Goal: Task Accomplishment & Management: Use online tool/utility

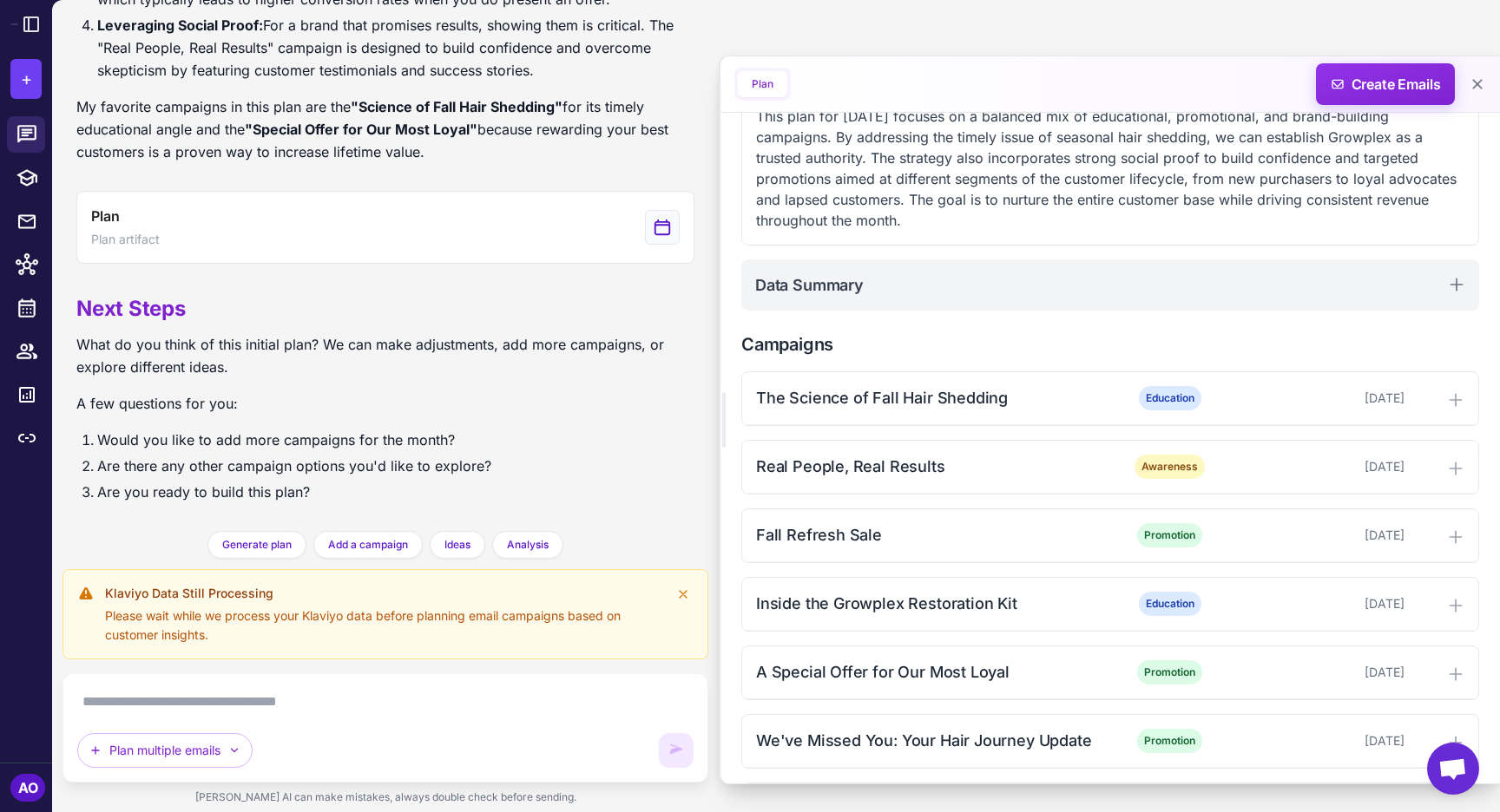
scroll to position [368, 0]
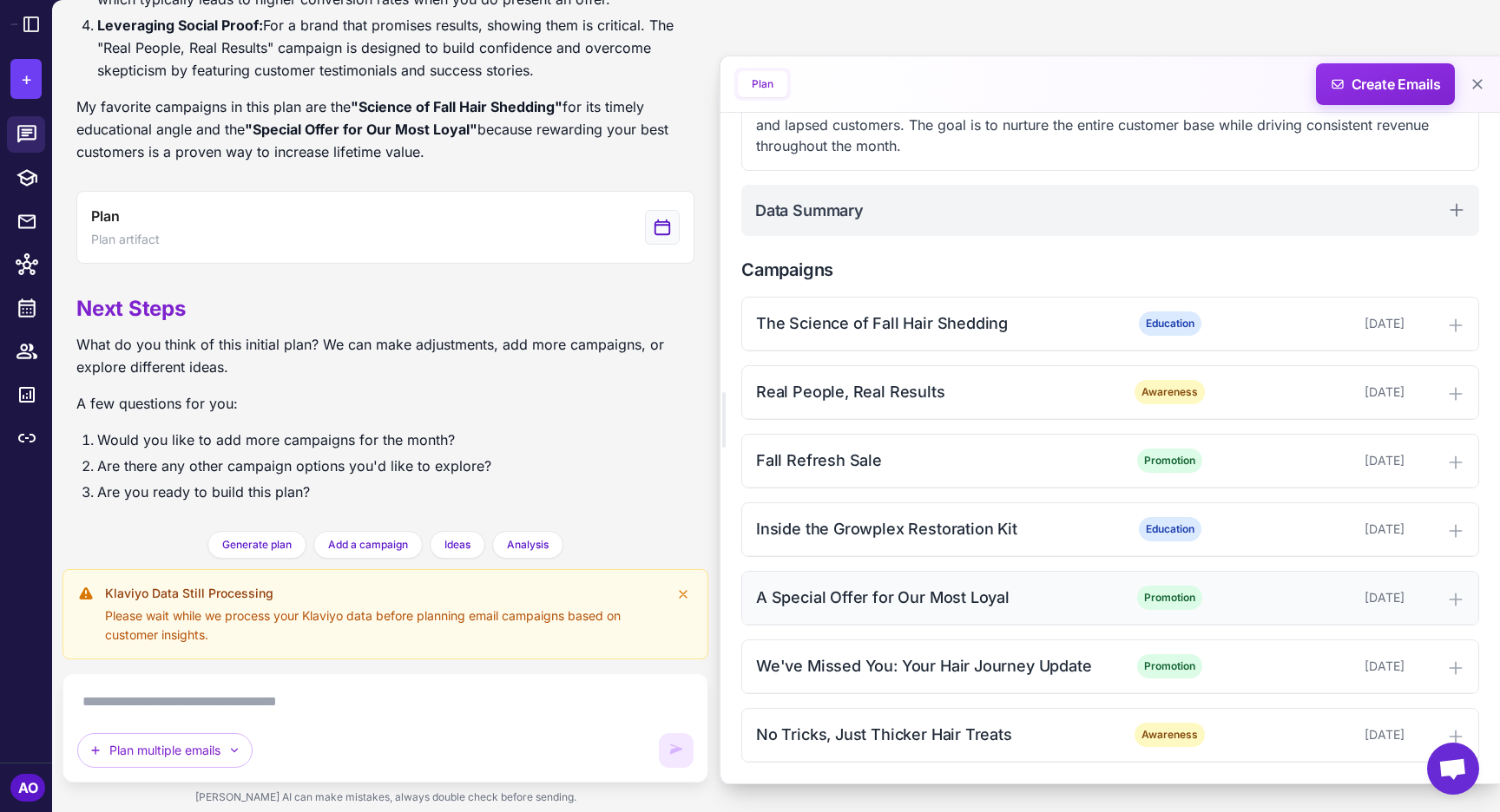
click at [949, 607] on div "A Special Offer for Our Most Loyal" at bounding box center [931, 598] width 351 height 23
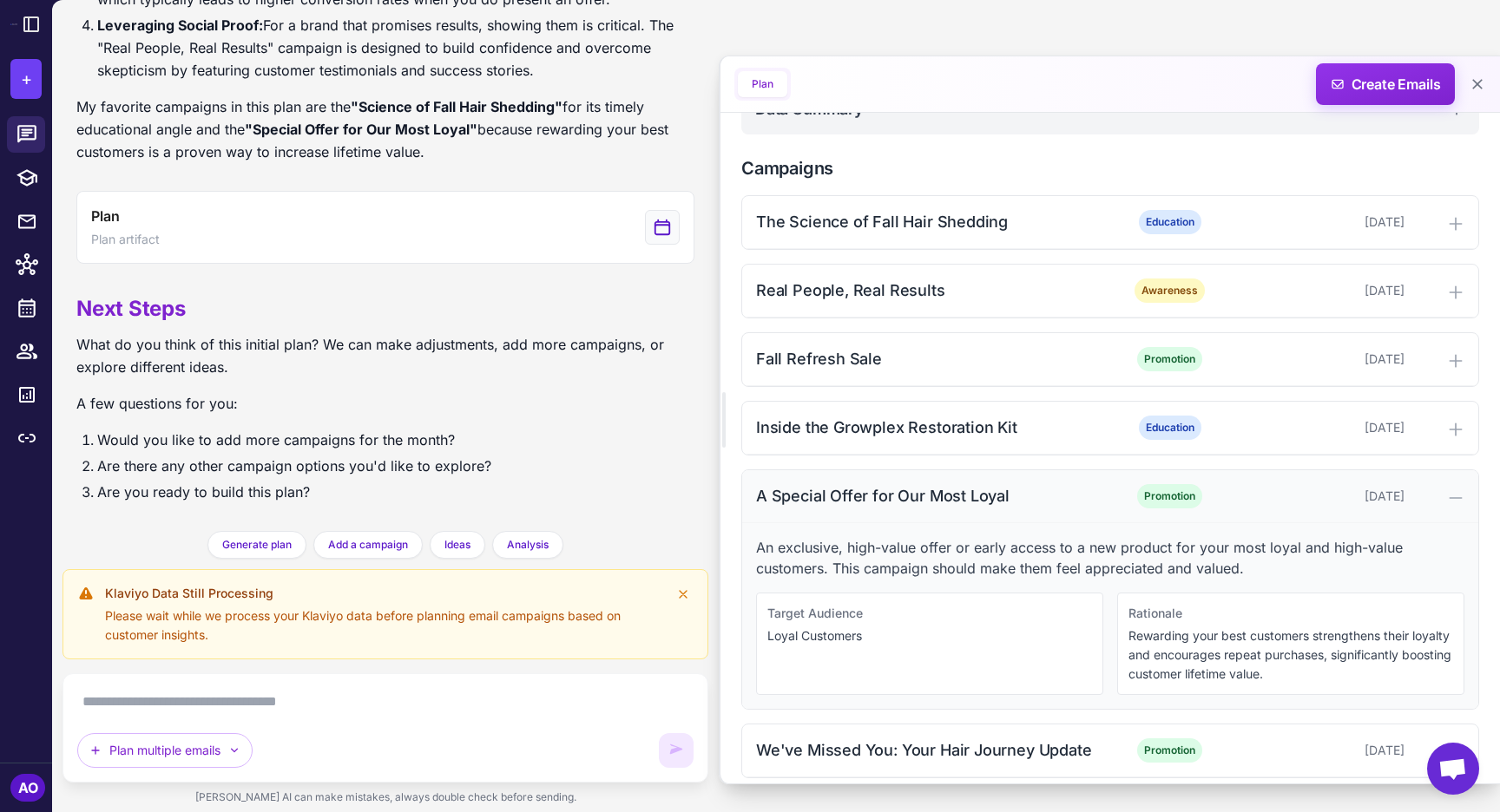
scroll to position [536, 0]
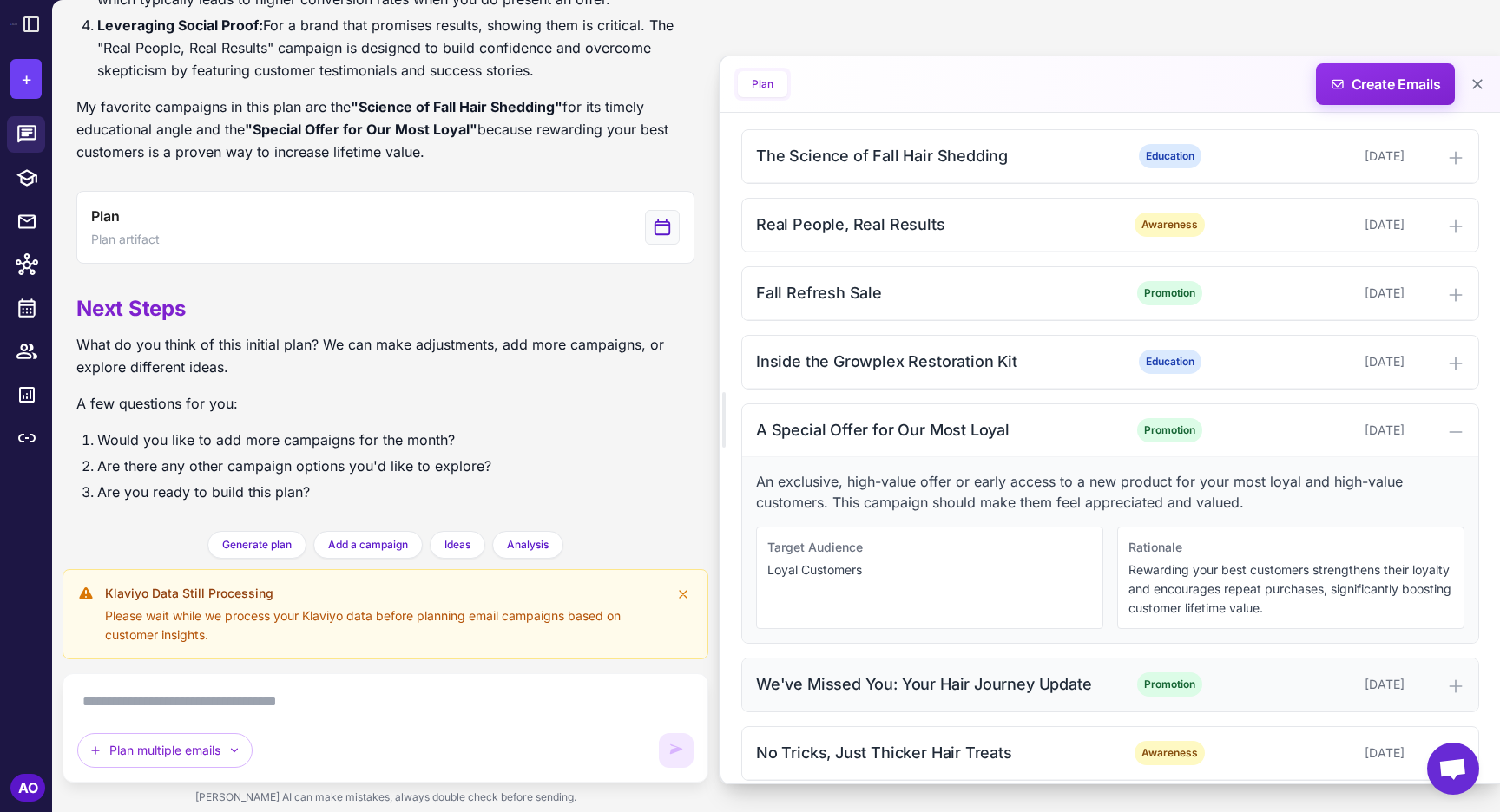
click at [912, 685] on div "We've Missed You: Your Hair Journey Update" at bounding box center [931, 684] width 351 height 23
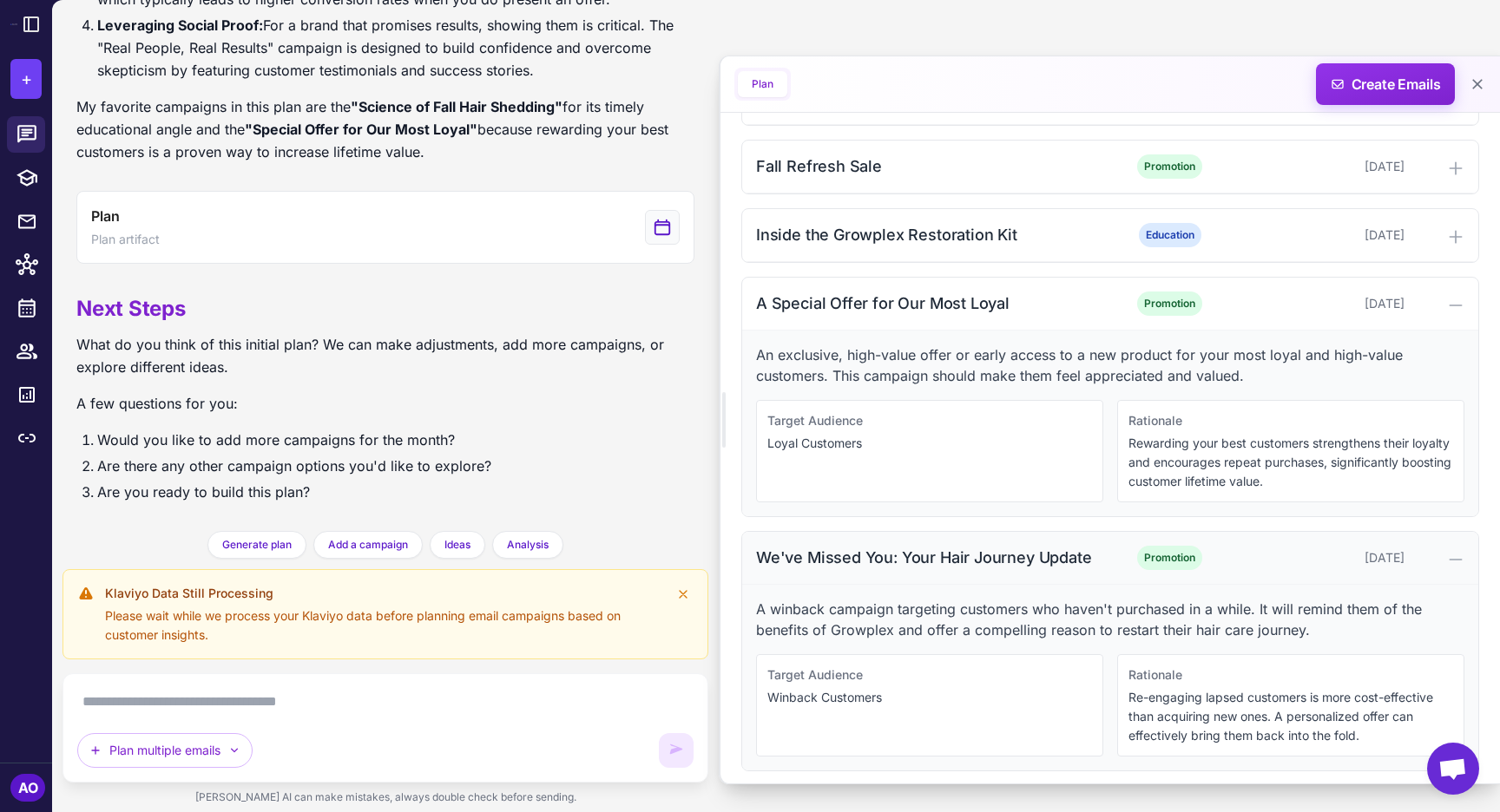
click at [889, 560] on div "We've Missed You: Your Hair Journey Update" at bounding box center [931, 557] width 351 height 23
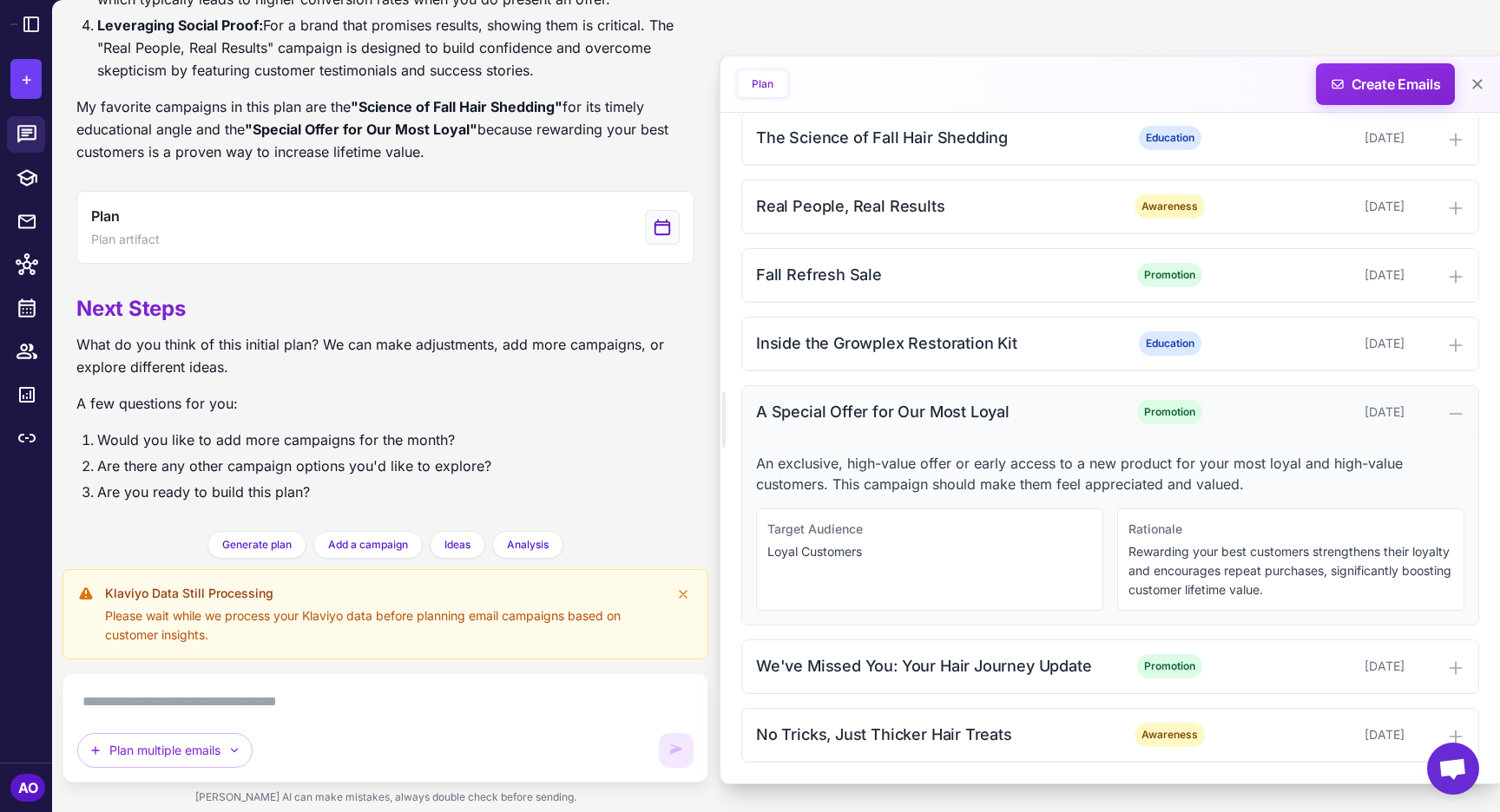
click at [917, 412] on div "A Special Offer for Our Most Loyal" at bounding box center [931, 412] width 351 height 23
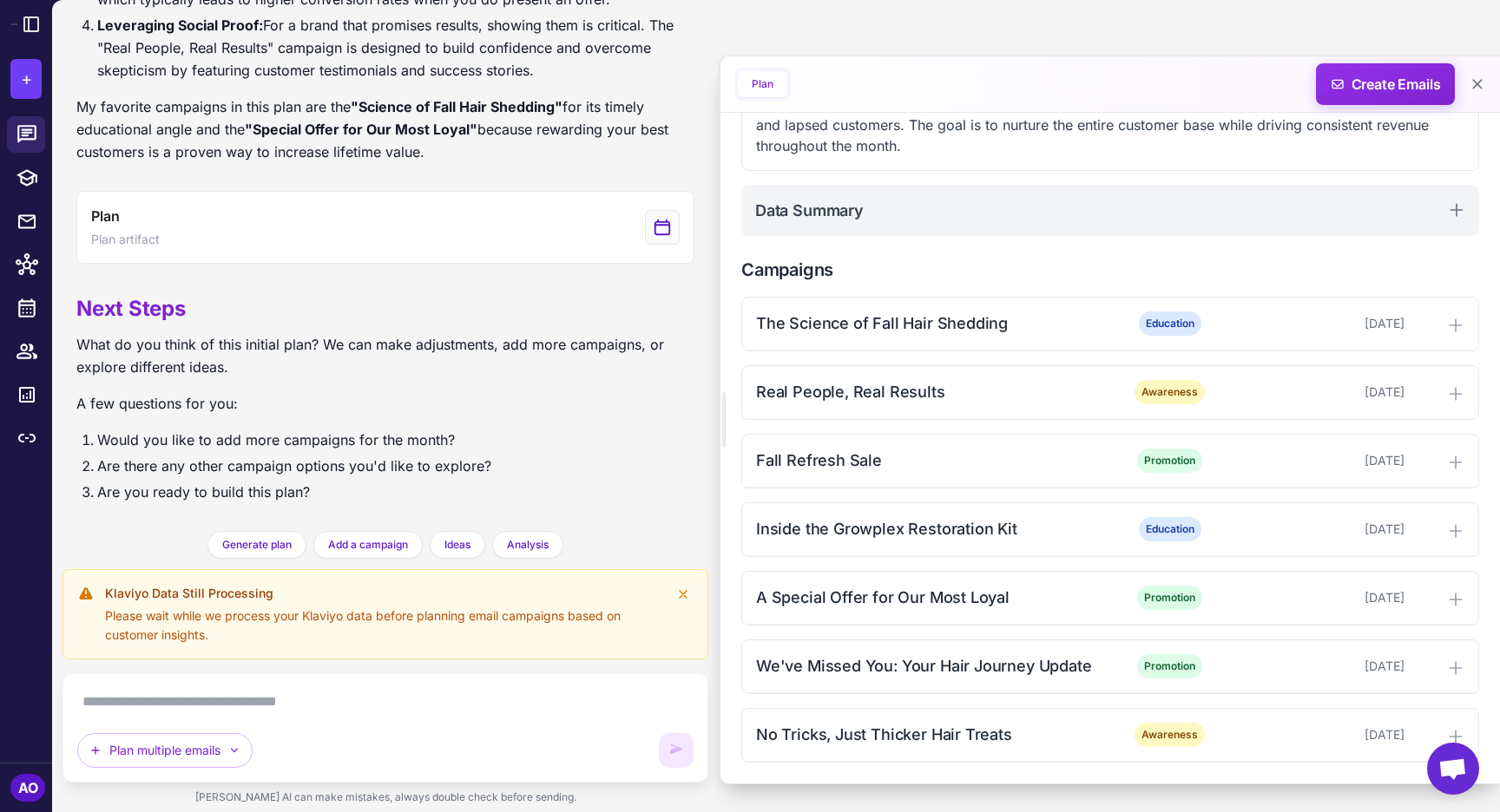
scroll to position [368, 0]
click at [903, 490] on div "The Science of Fall Hair Shedding Education October 2, 2025 Real People, Real R…" at bounding box center [1110, 530] width 738 height 466
click at [891, 476] on div "Fall Refresh Sale Promotion October 13, 2025" at bounding box center [1110, 461] width 736 height 53
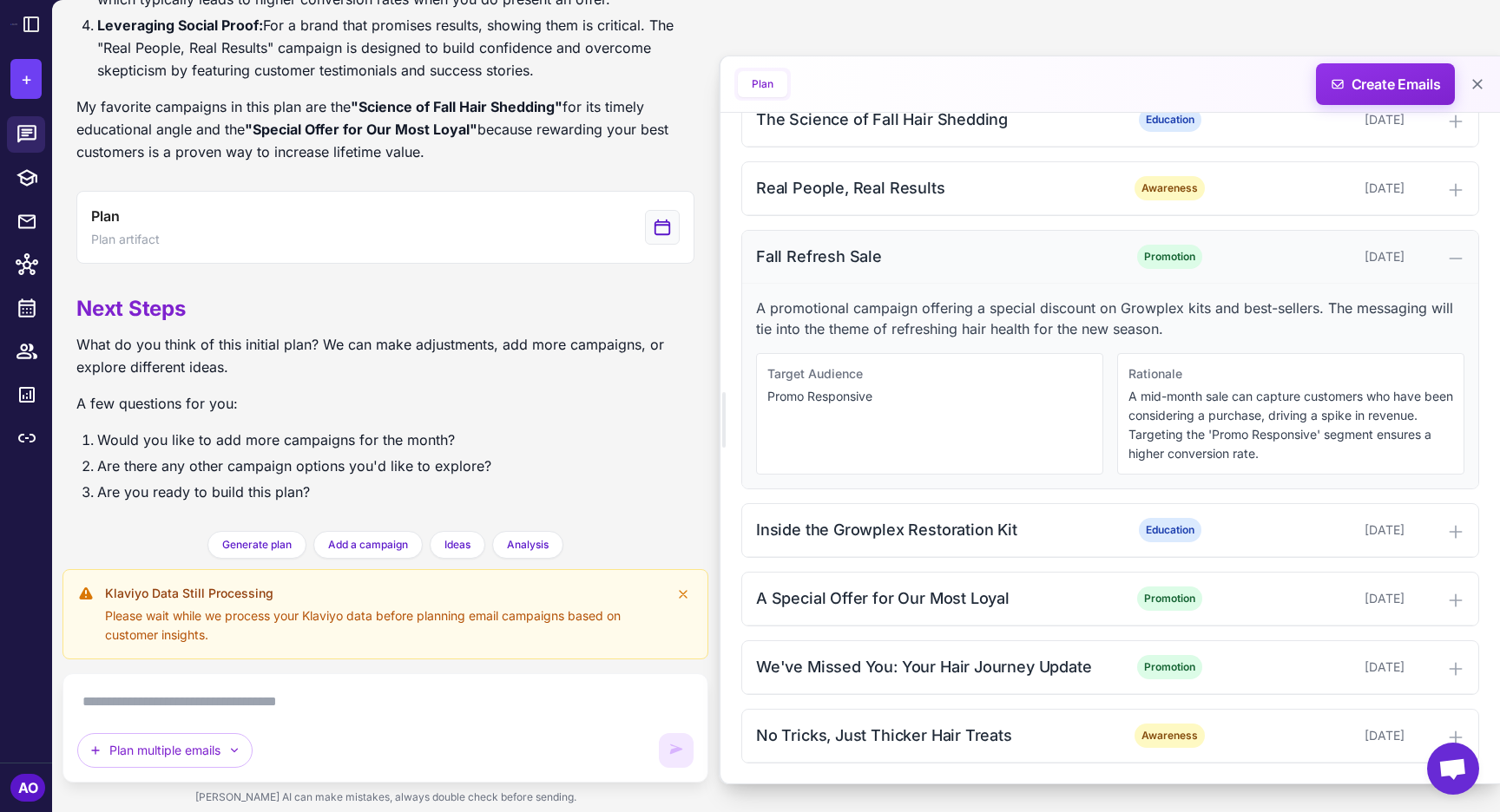
scroll to position [573, 0]
click at [902, 265] on div "Fall Refresh Sale" at bounding box center [931, 255] width 351 height 23
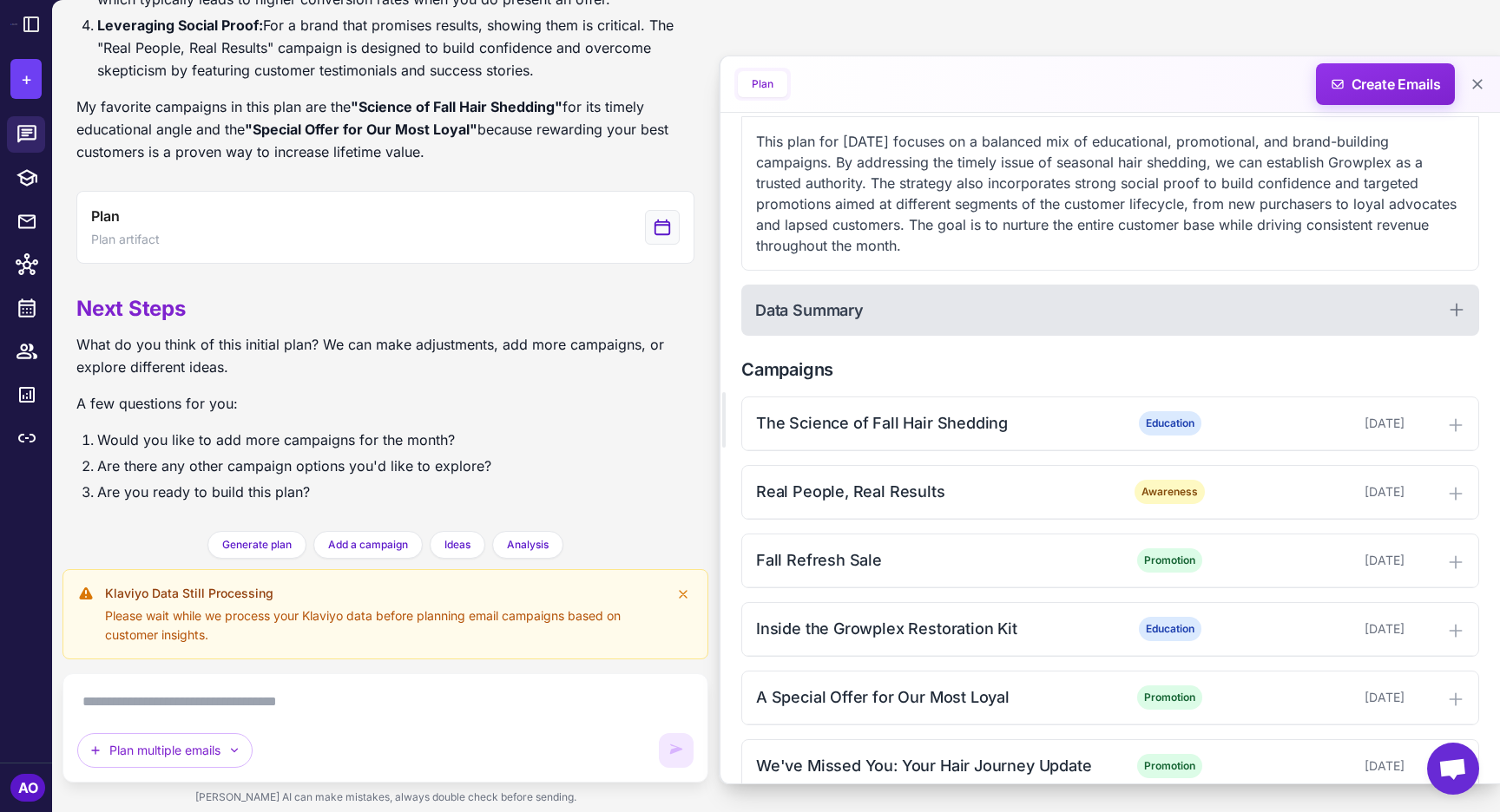
scroll to position [368, 0]
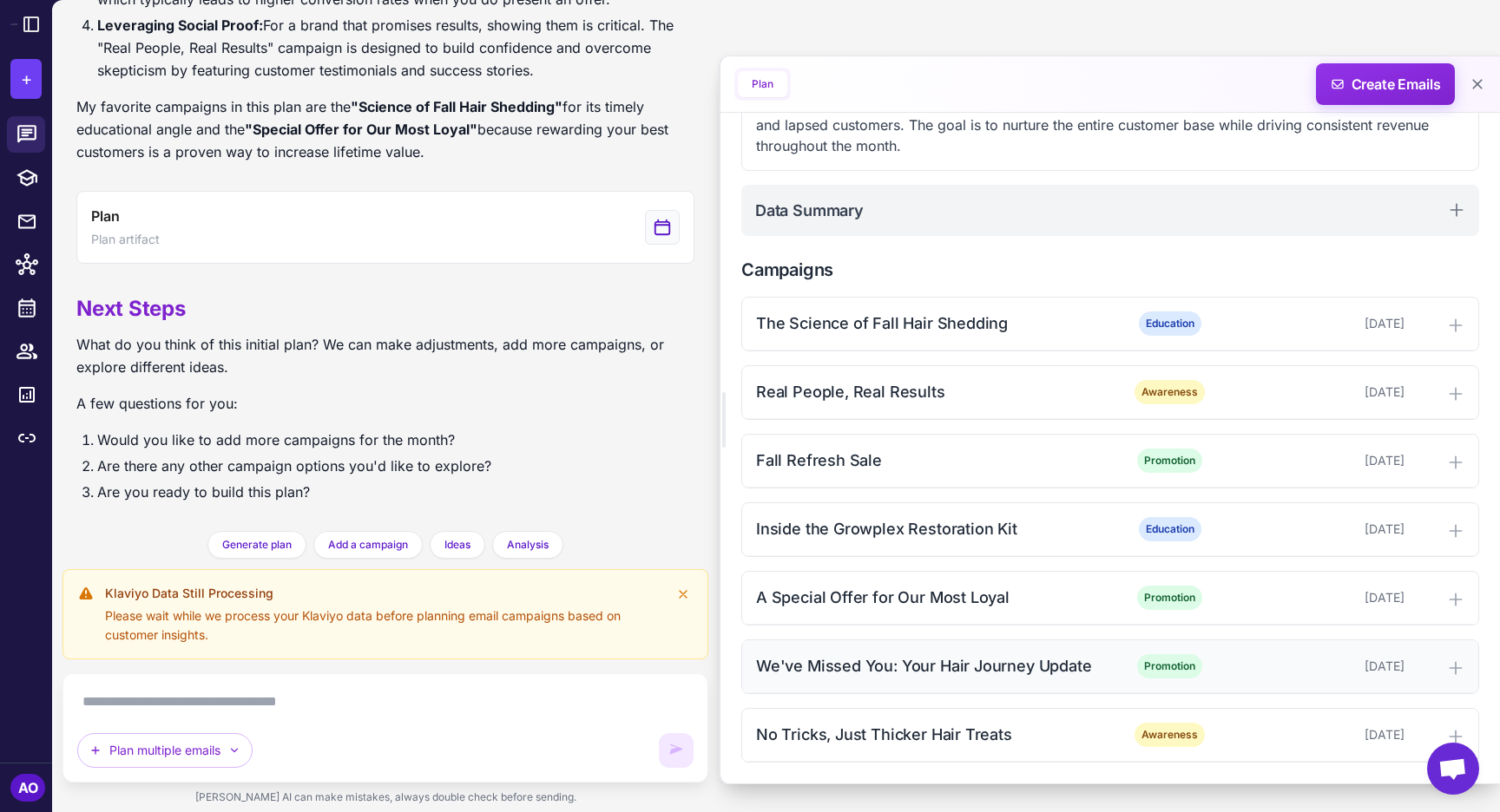
click at [916, 671] on div "We've Missed You: Your Hair Journey Update" at bounding box center [931, 666] width 351 height 23
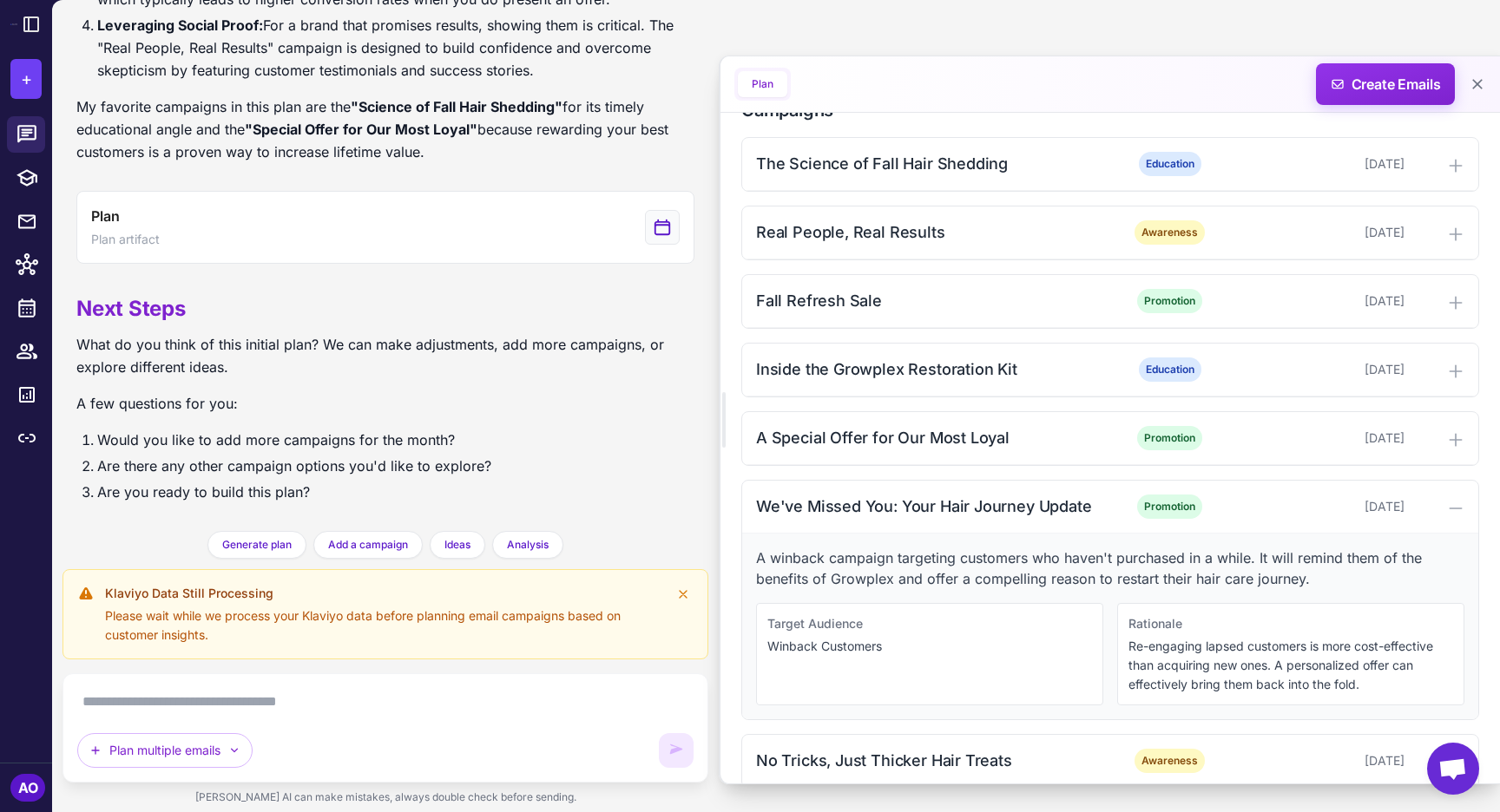
scroll to position [536, 0]
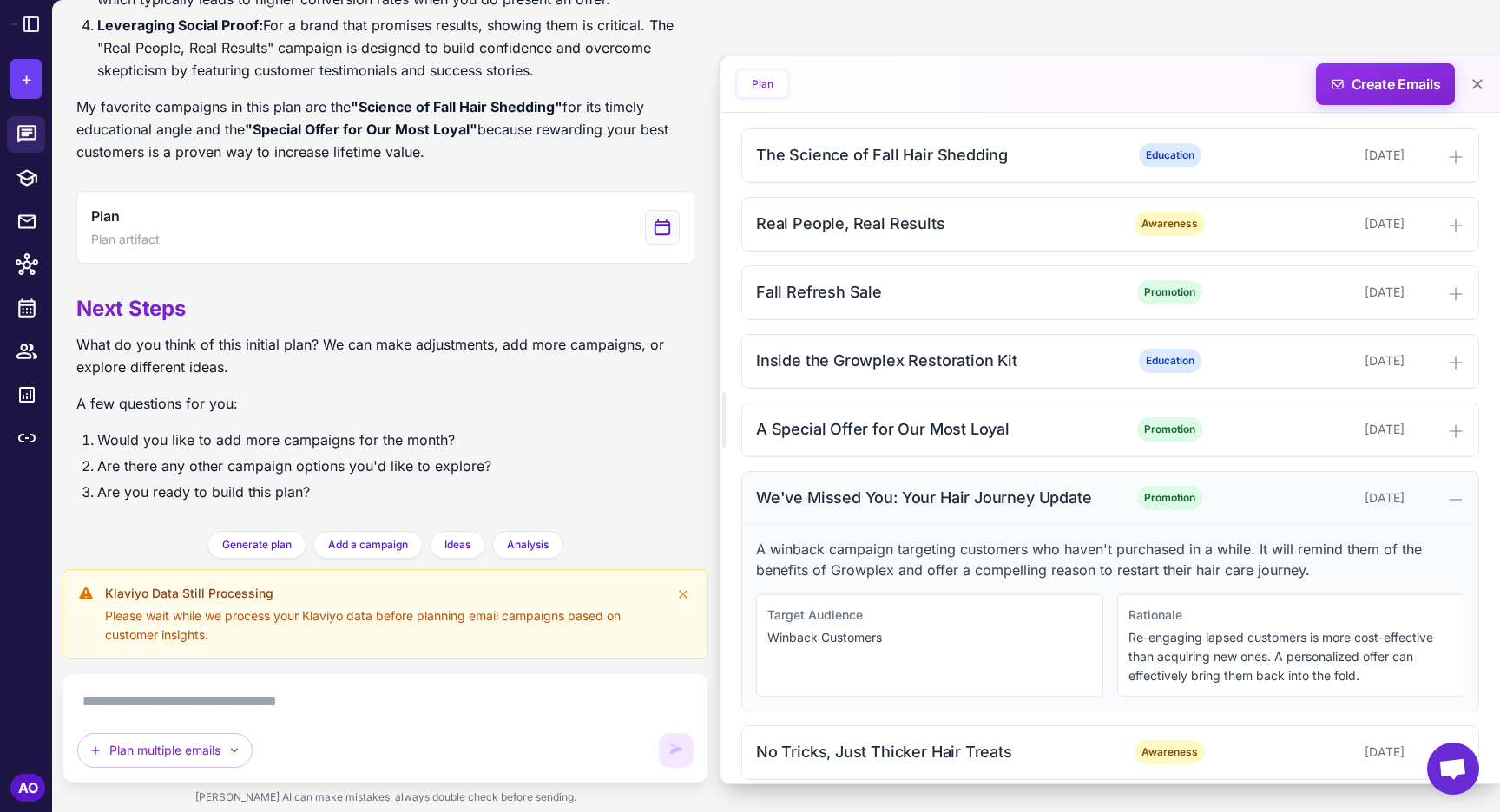
click at [885, 503] on div "We've Missed You: Your Hair Journey Update" at bounding box center [931, 498] width 351 height 23
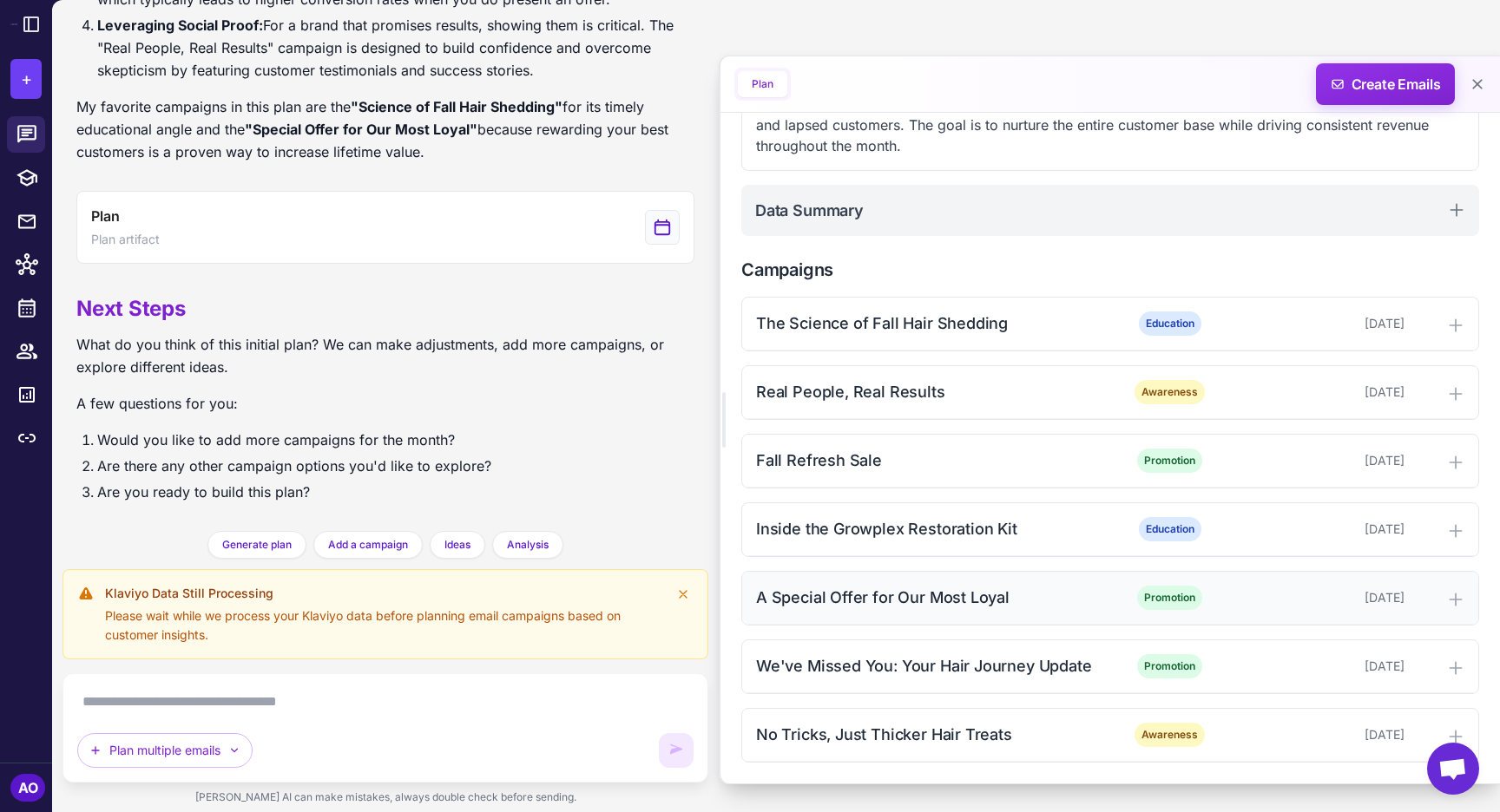
click at [913, 597] on div "A Special Offer for Our Most Loyal" at bounding box center [931, 598] width 351 height 23
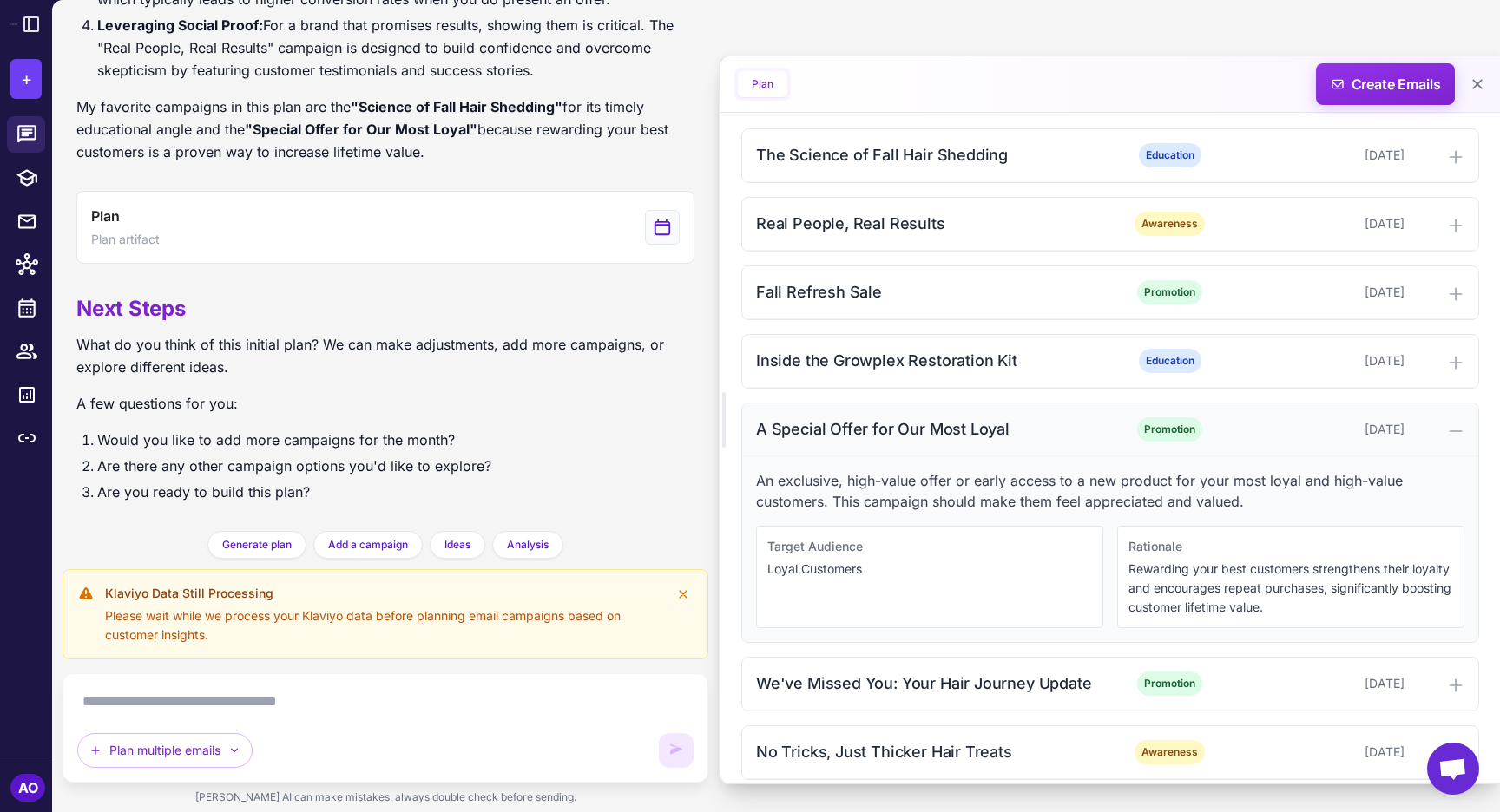
click at [939, 431] on div "A Special Offer for Our Most Loyal" at bounding box center [931, 429] width 351 height 23
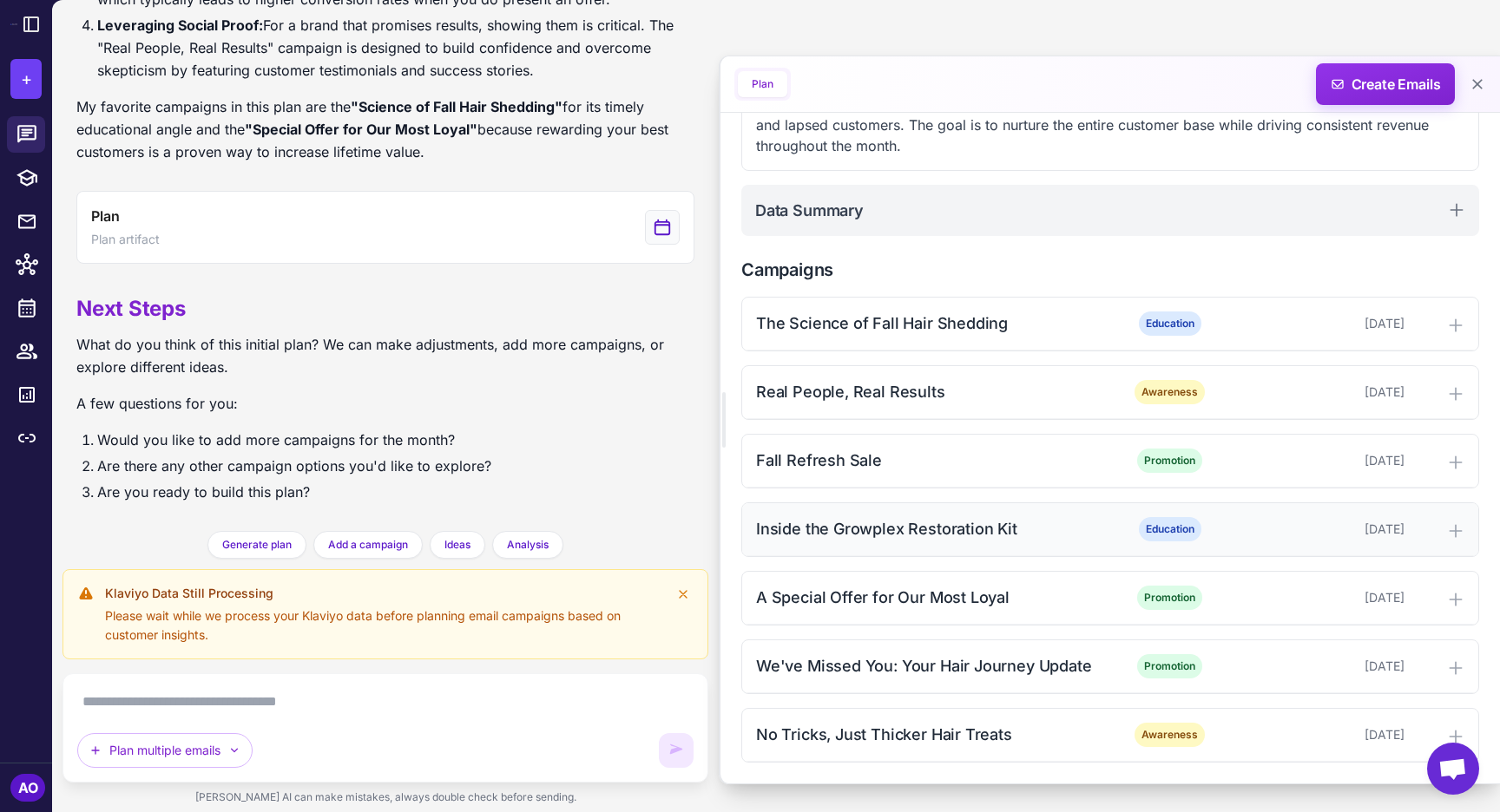
click at [910, 523] on div "Inside the Growplex Restoration Kit" at bounding box center [931, 529] width 351 height 23
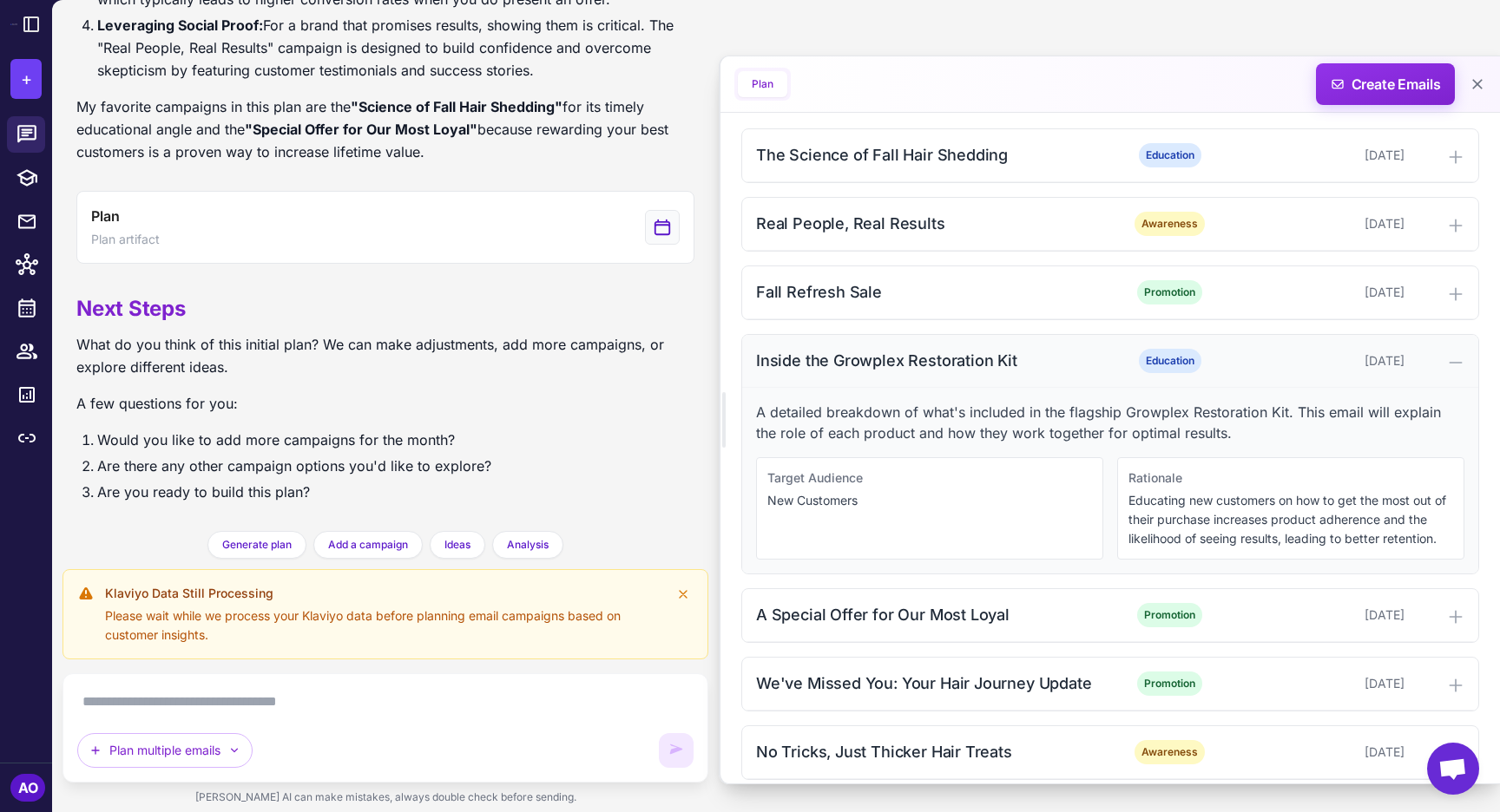
click at [894, 362] on div "Inside the Growplex Restoration Kit" at bounding box center [931, 361] width 351 height 23
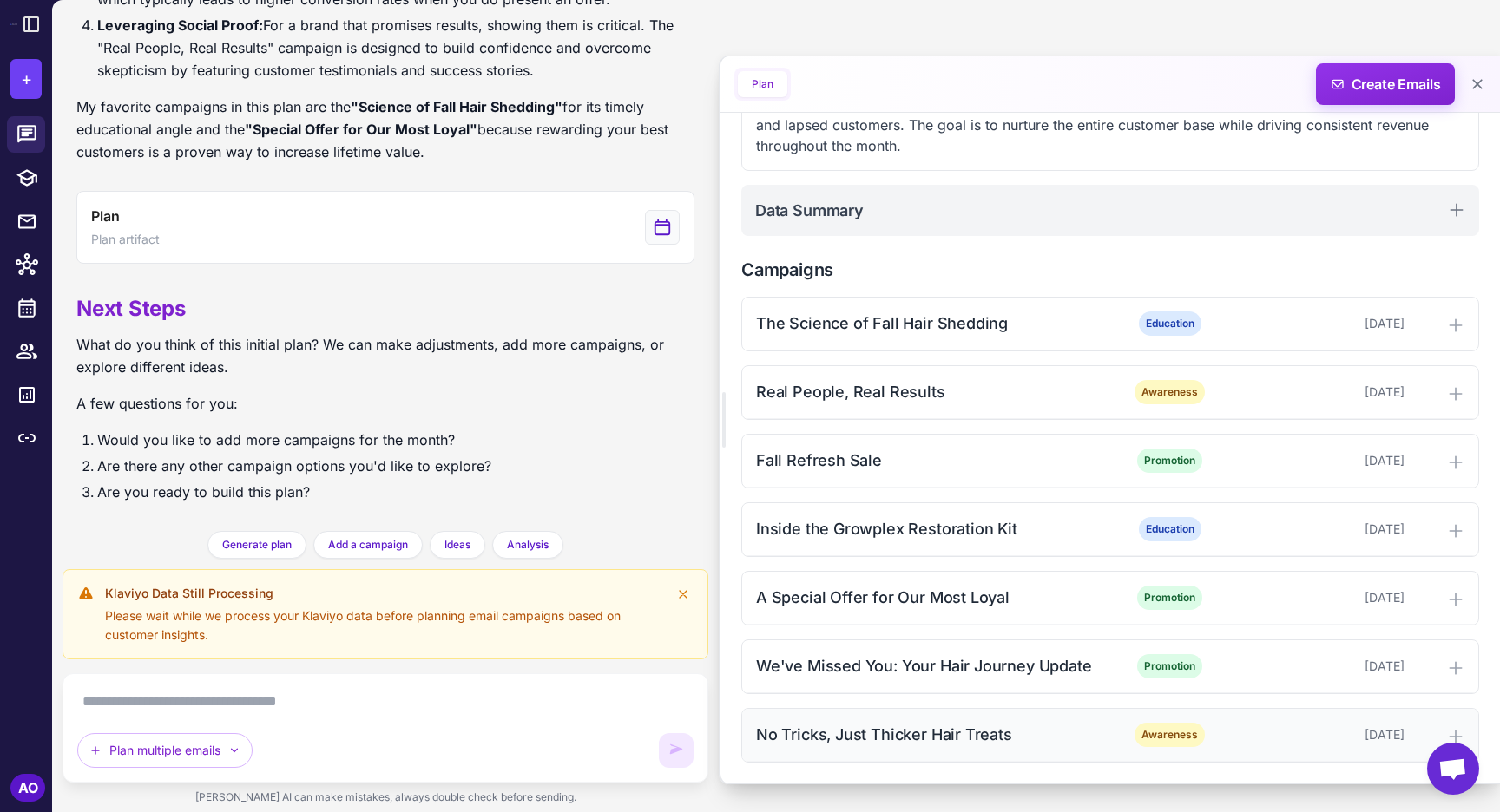
click at [924, 737] on div "No Tricks, Just Thicker Hair Treats" at bounding box center [931, 734] width 351 height 23
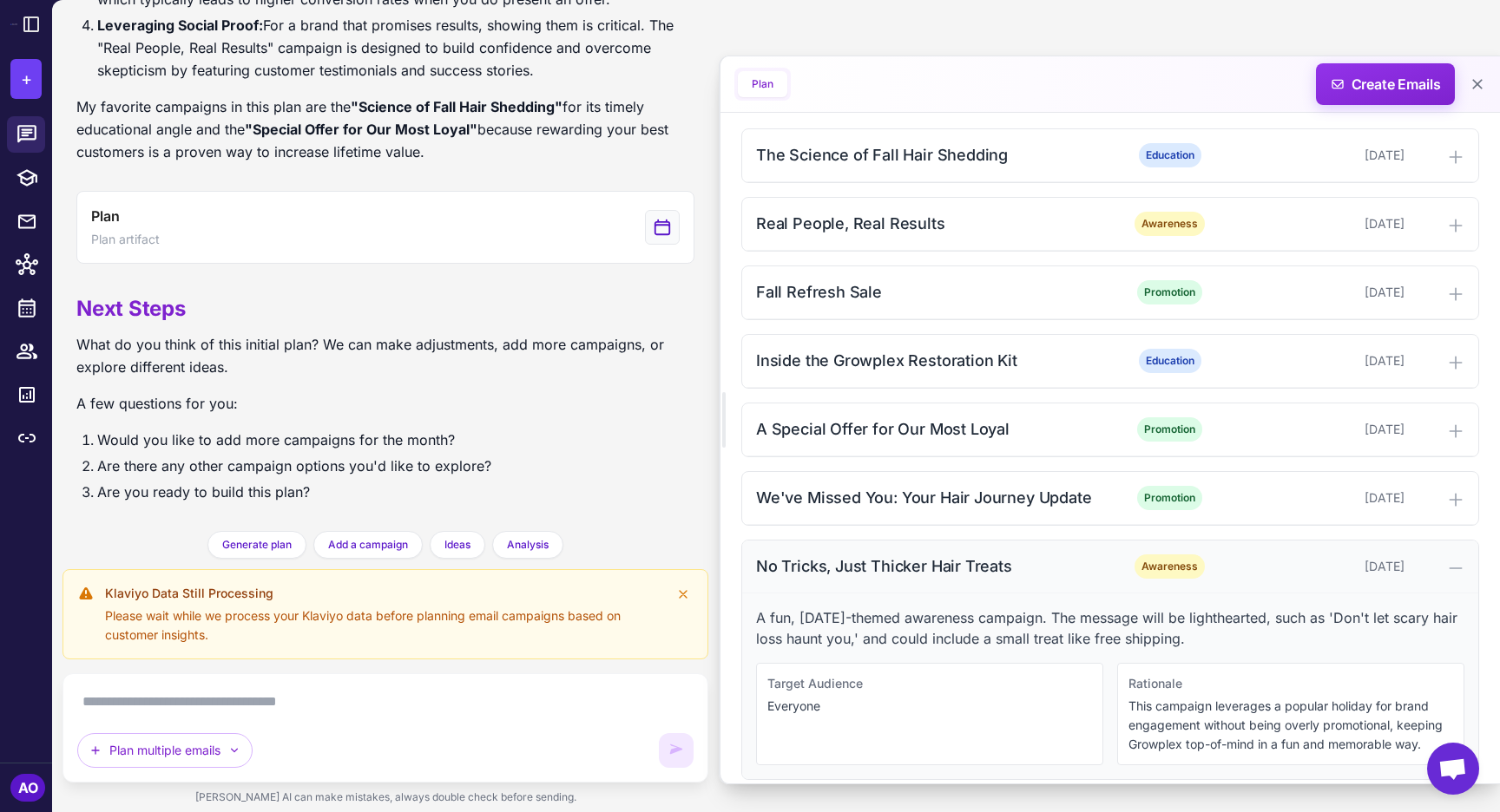
click at [881, 576] on div "No Tricks, Just Thicker Hair Treats" at bounding box center [931, 566] width 351 height 23
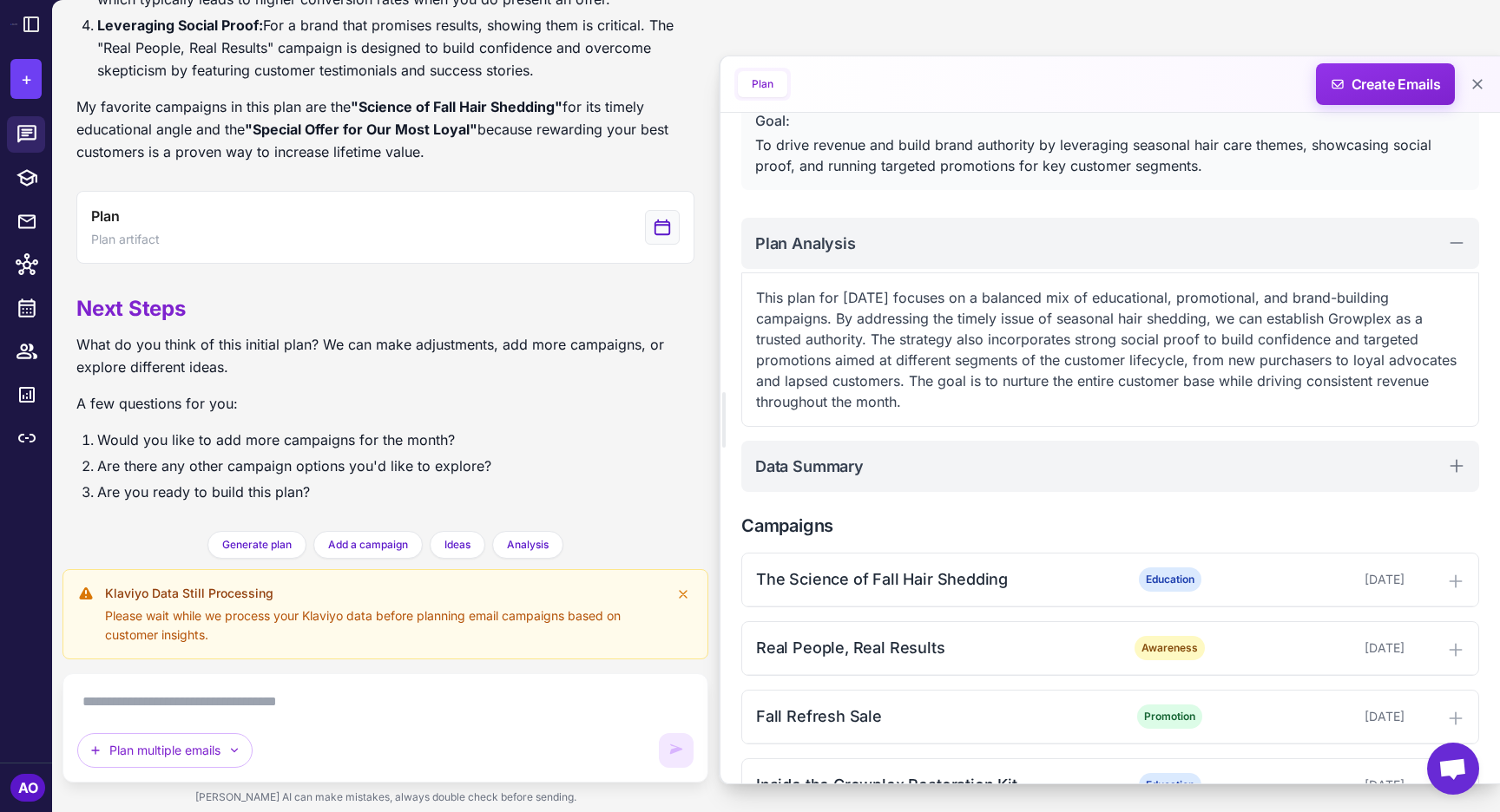
scroll to position [0, 0]
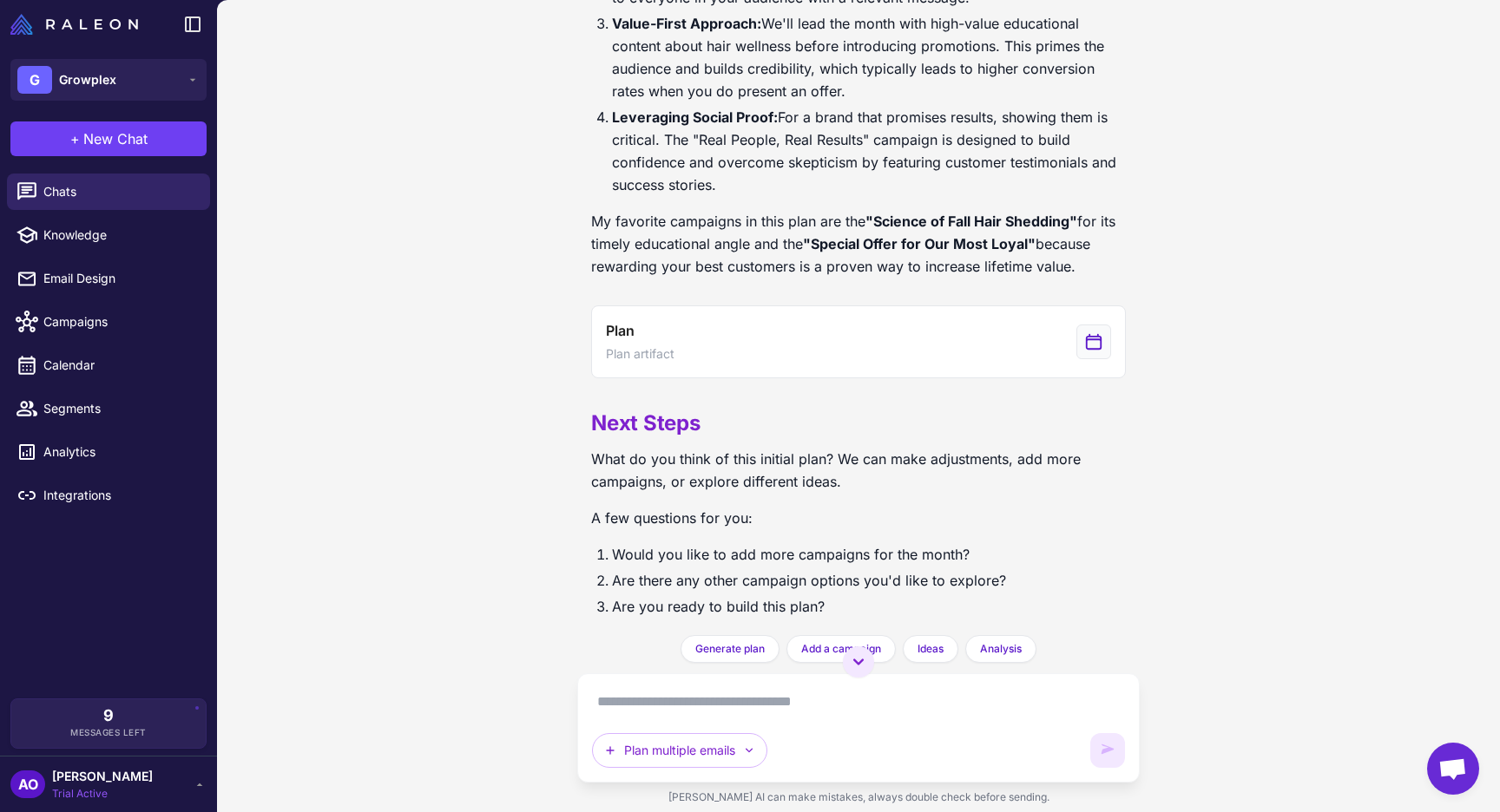
scroll to position [919, 0]
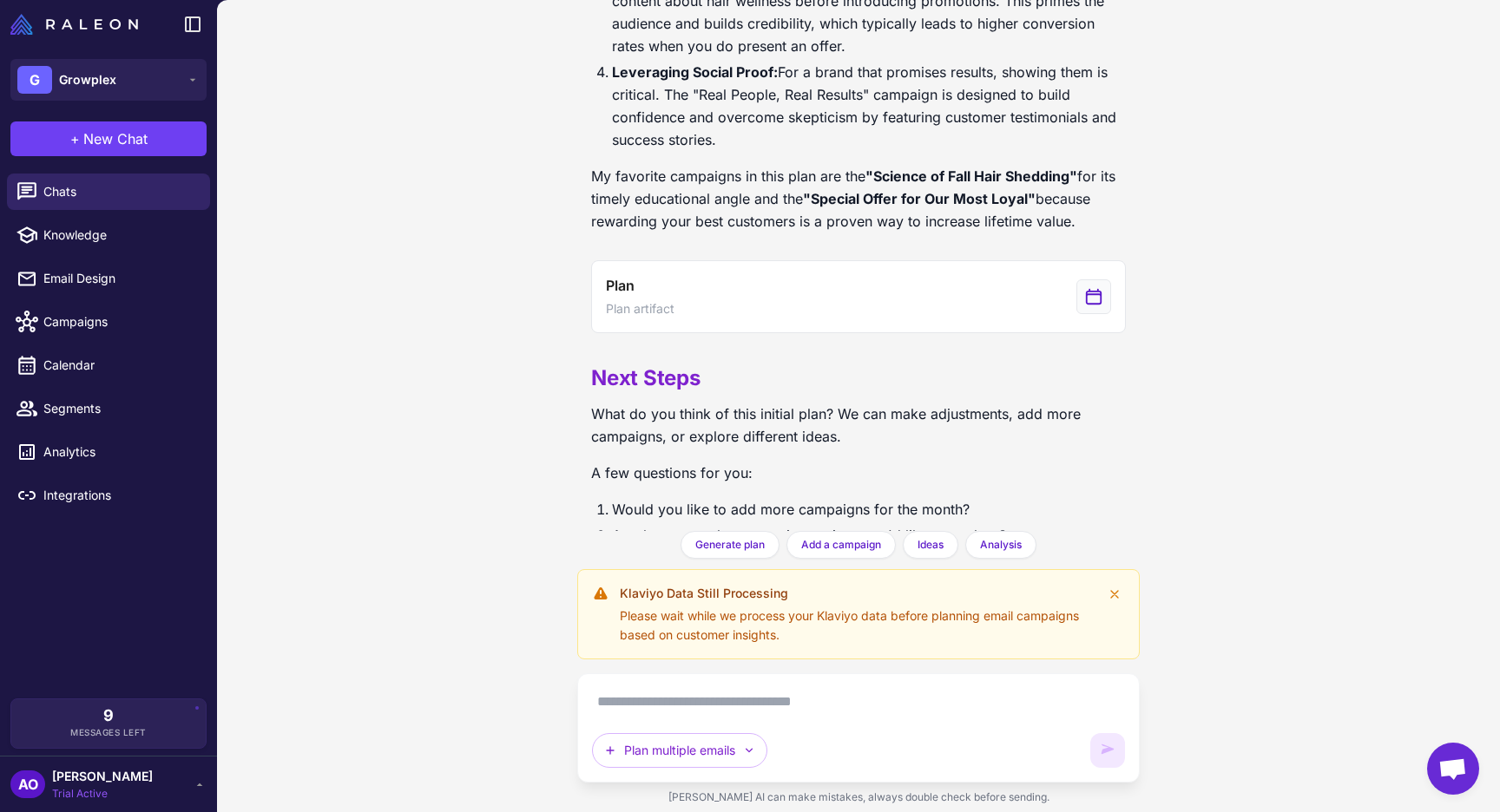
click at [750, 616] on div "Please wait while we process your Klaviyo data before planning email campaigns …" at bounding box center [857, 625] width 474 height 38
click at [131, 66] on button "G Growplex" at bounding box center [109, 80] width 197 height 42
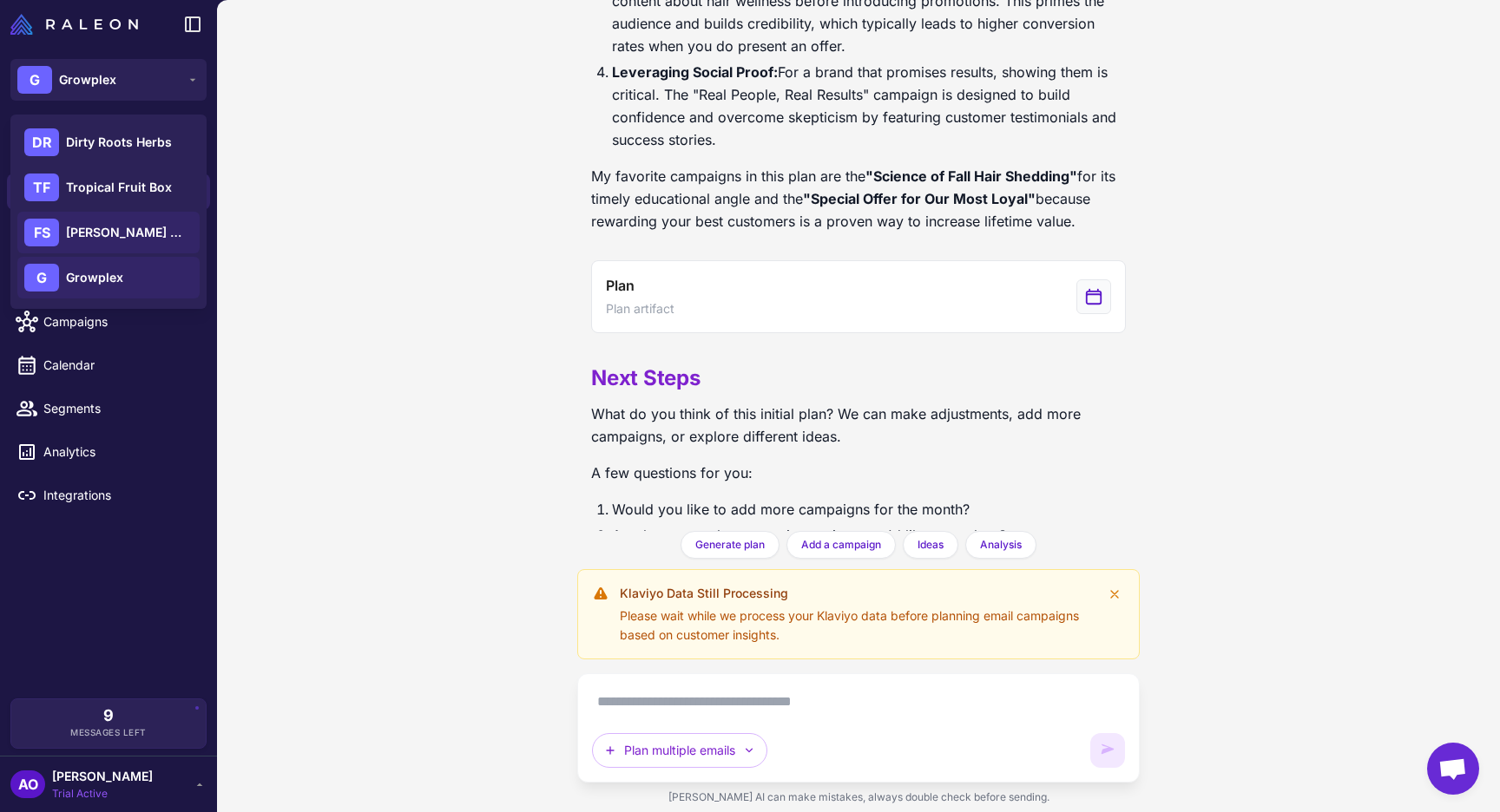
click at [154, 228] on span "Flora Sophia Botanicals" at bounding box center [127, 232] width 122 height 19
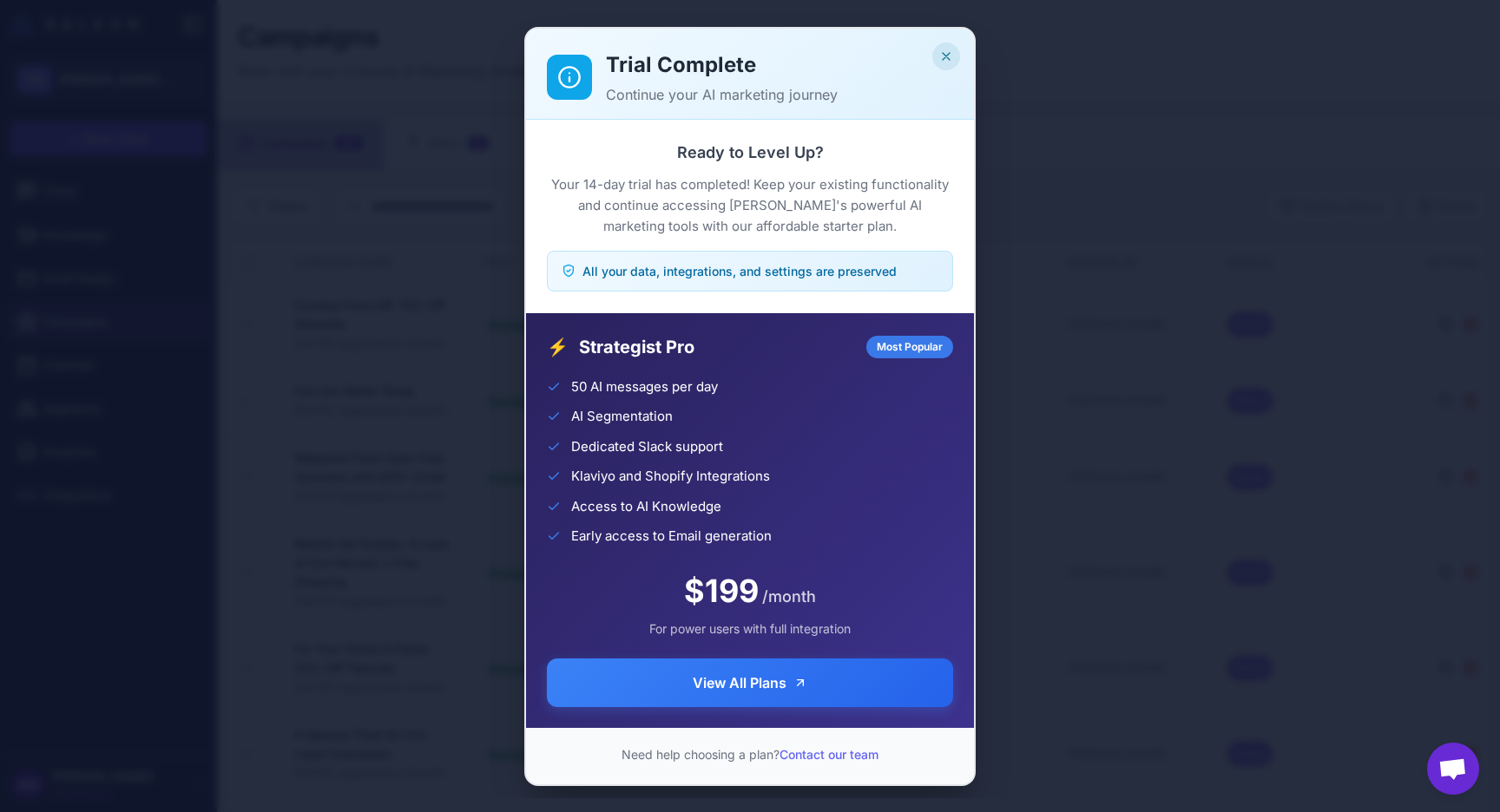
click at [947, 53] on icon "Close" at bounding box center [946, 56] width 14 height 14
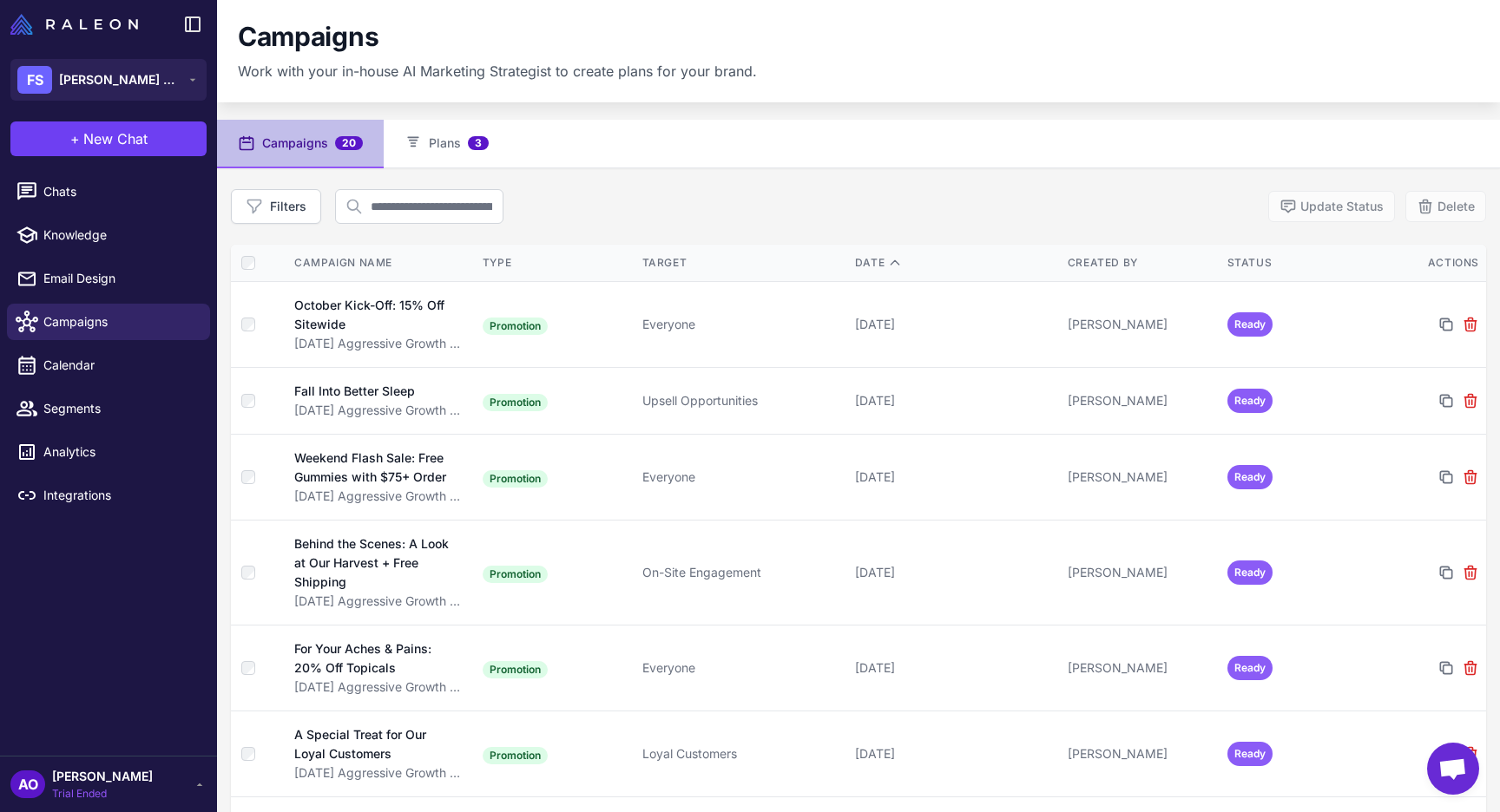
click at [790, 64] on div "Campaigns Work with your in-house AI Marketing Strategist to create plans for y…" at bounding box center [858, 51] width 1241 height 61
click at [455, 146] on button "Plans 3" at bounding box center [446, 144] width 126 height 48
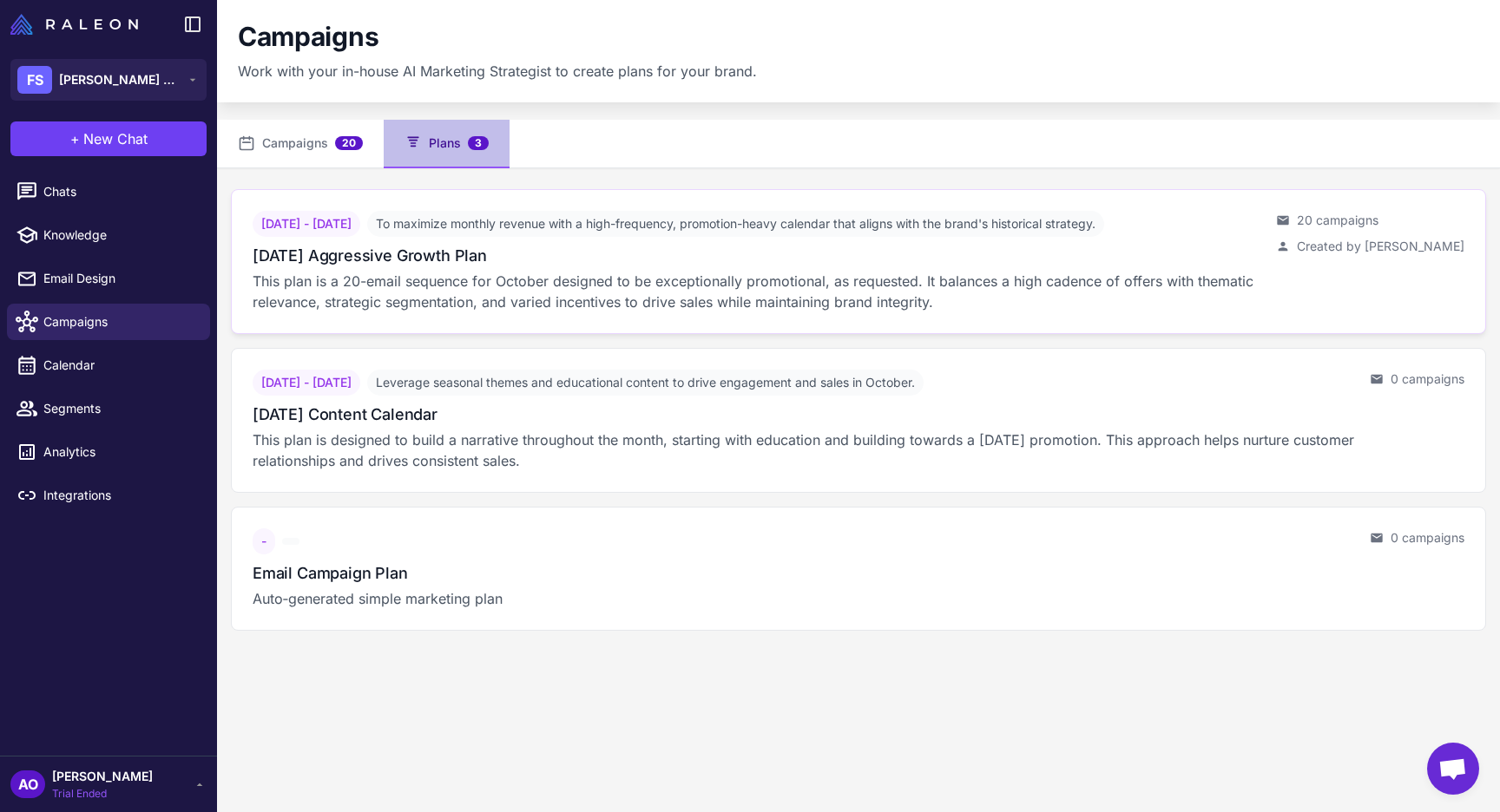
click at [585, 265] on div "October 2025 Aggressive Growth Plan" at bounding box center [758, 255] width 1010 height 23
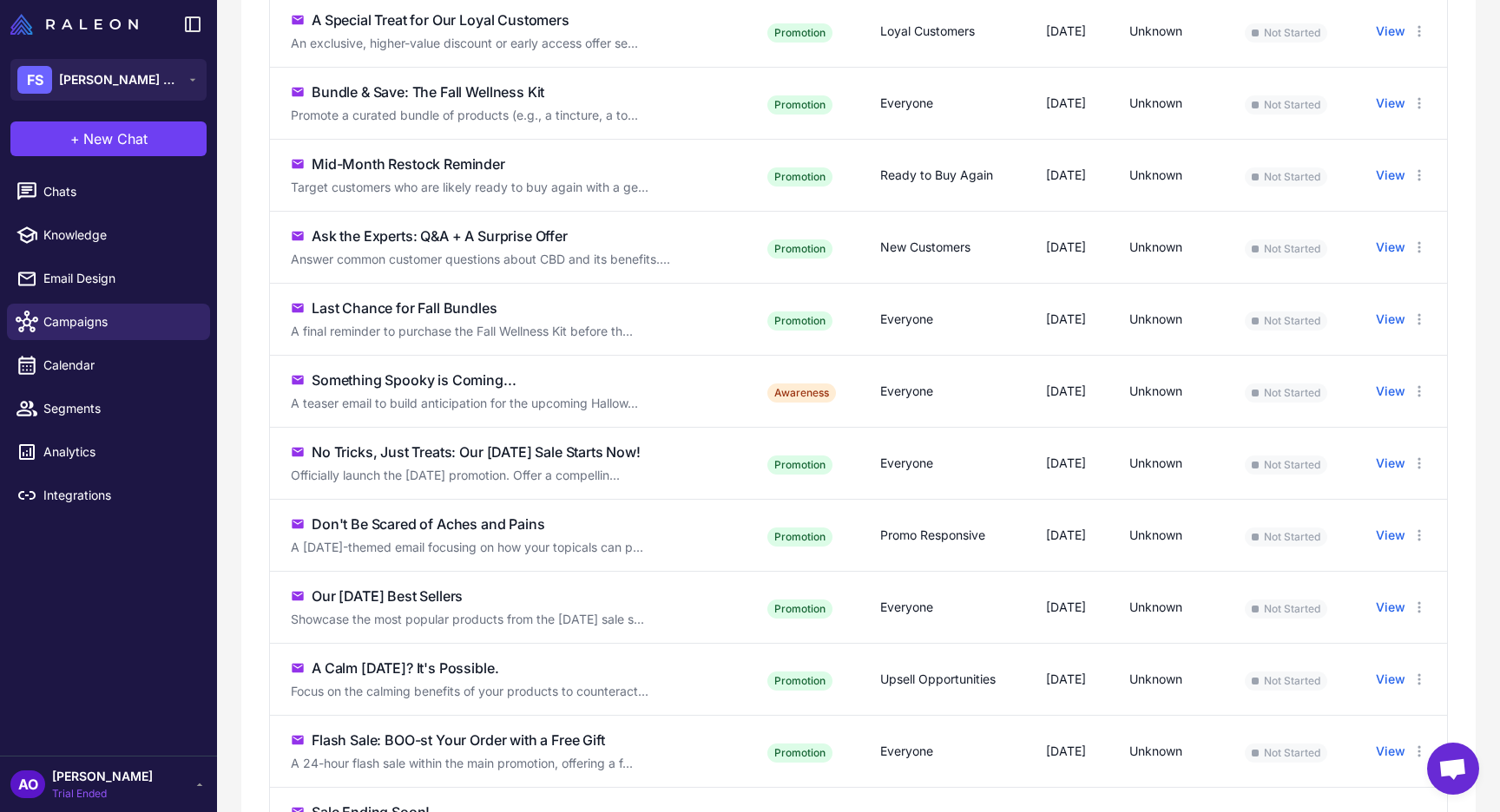
scroll to position [788, 0]
click at [502, 189] on td "Mid-Month Restock Reminder Target customers who are likely ready to buy again w…" at bounding box center [507, 174] width 476 height 72
click at [470, 173] on div "Mid-Month Restock Reminder" at bounding box center [408, 163] width 194 height 21
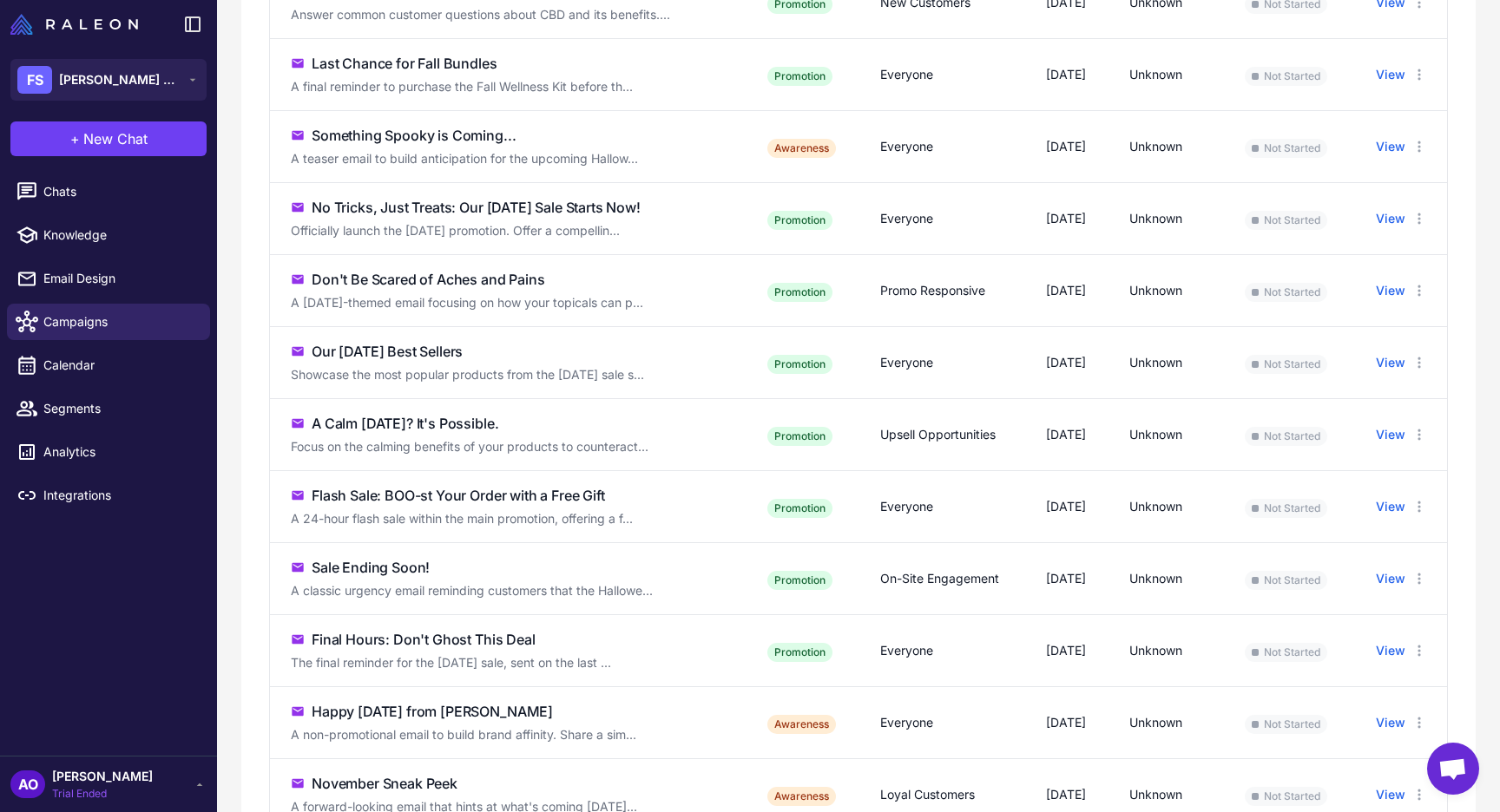
scroll to position [1057, 0]
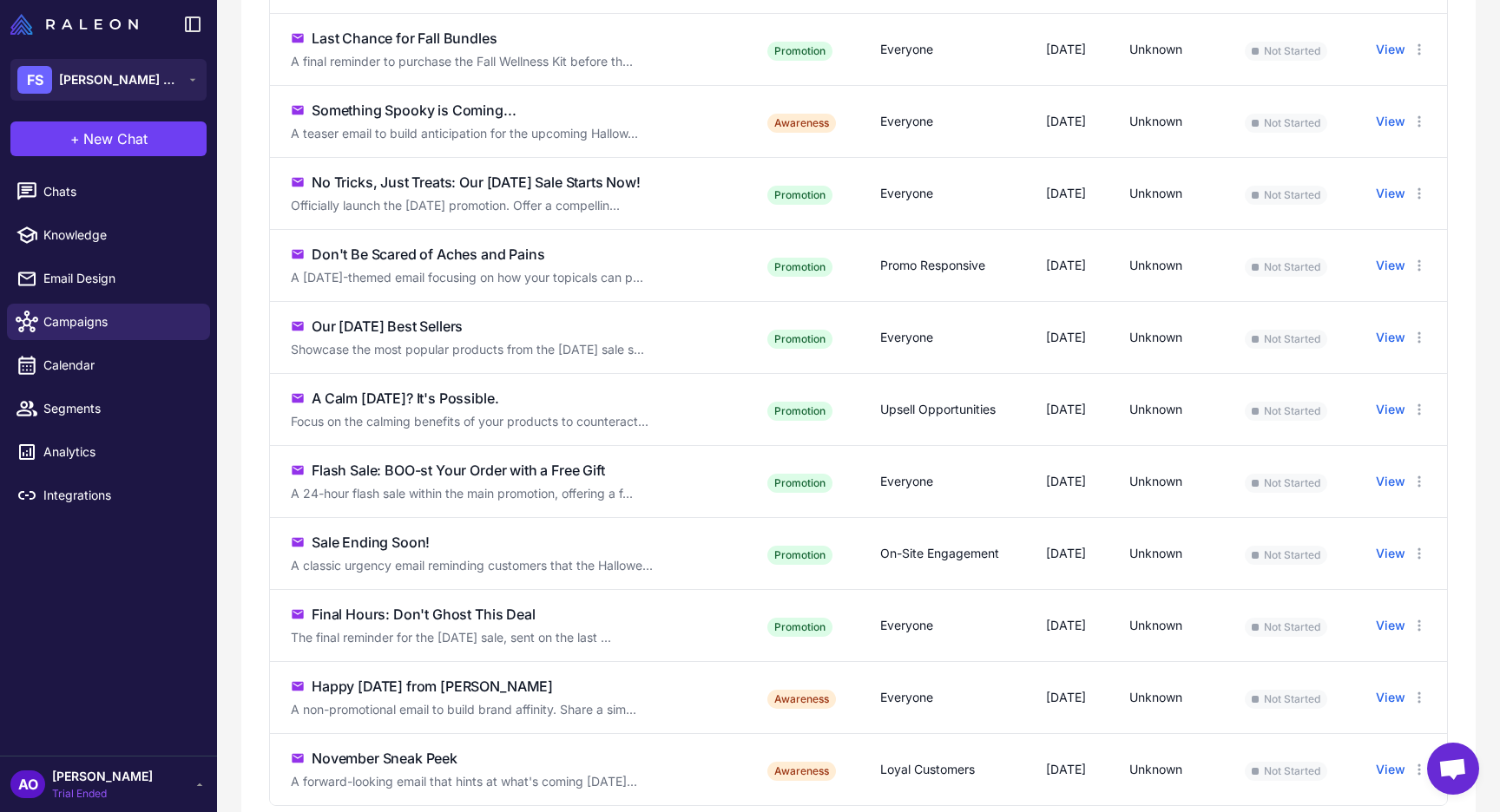
click at [468, 264] on div "Don't Be Scared of Aches and Pains" at bounding box center [428, 254] width 233 height 21
click at [1415, 272] on icon at bounding box center [1420, 266] width 14 height 14
click at [1396, 230] on td "View" at bounding box center [1399, 194] width 96 height 72
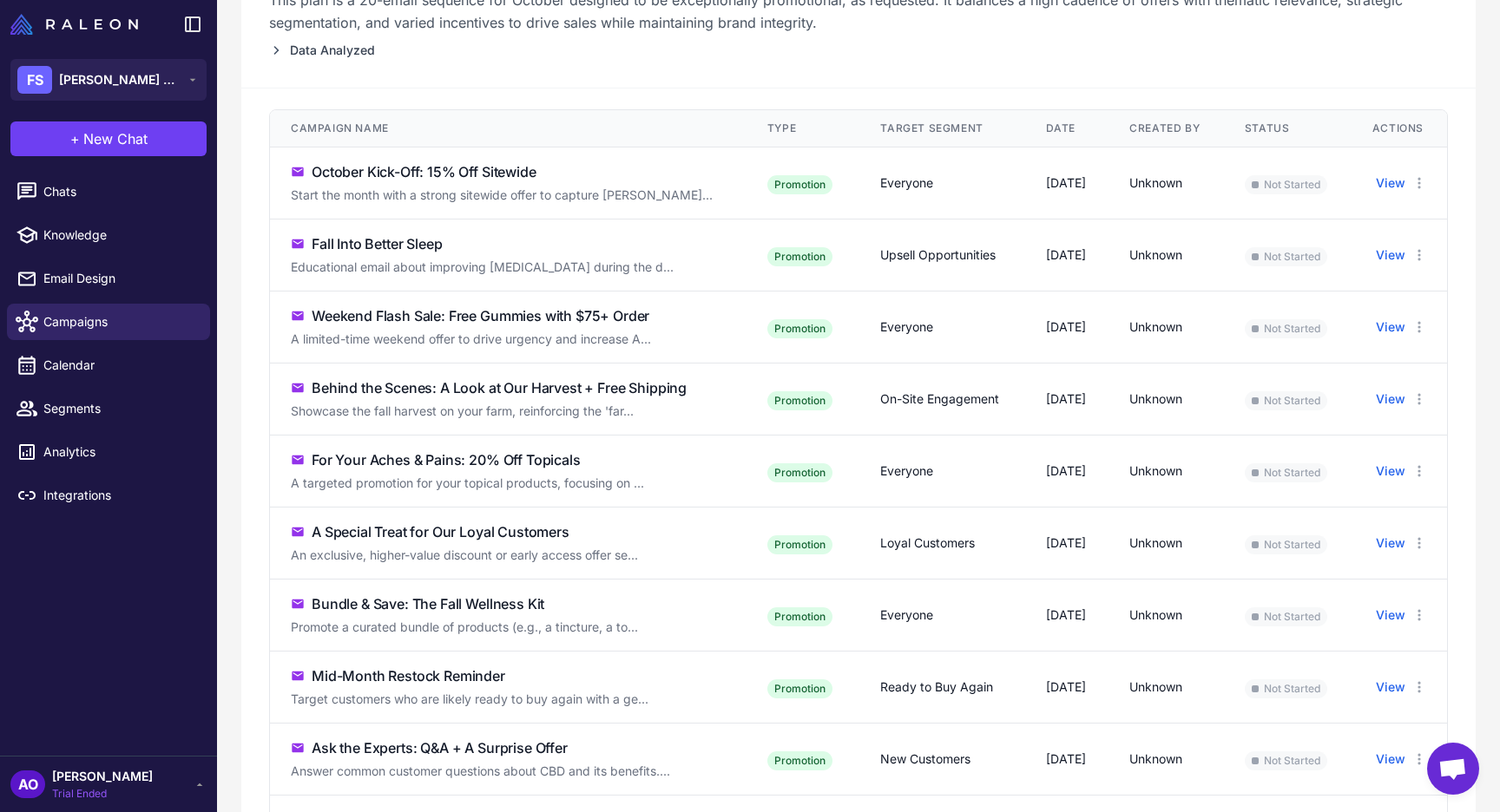
scroll to position [270, 0]
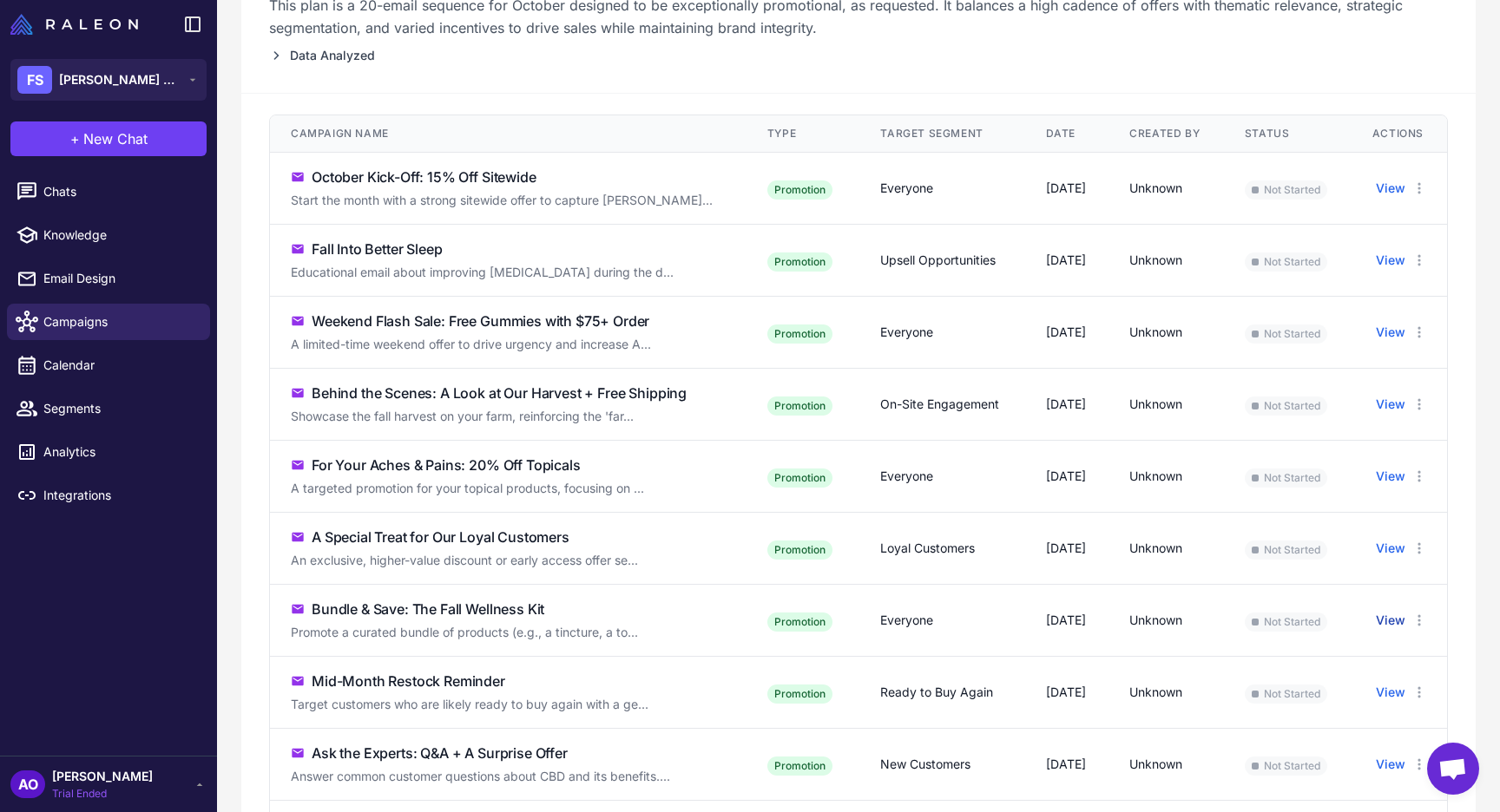
click at [1399, 630] on button "View" at bounding box center [1390, 620] width 29 height 19
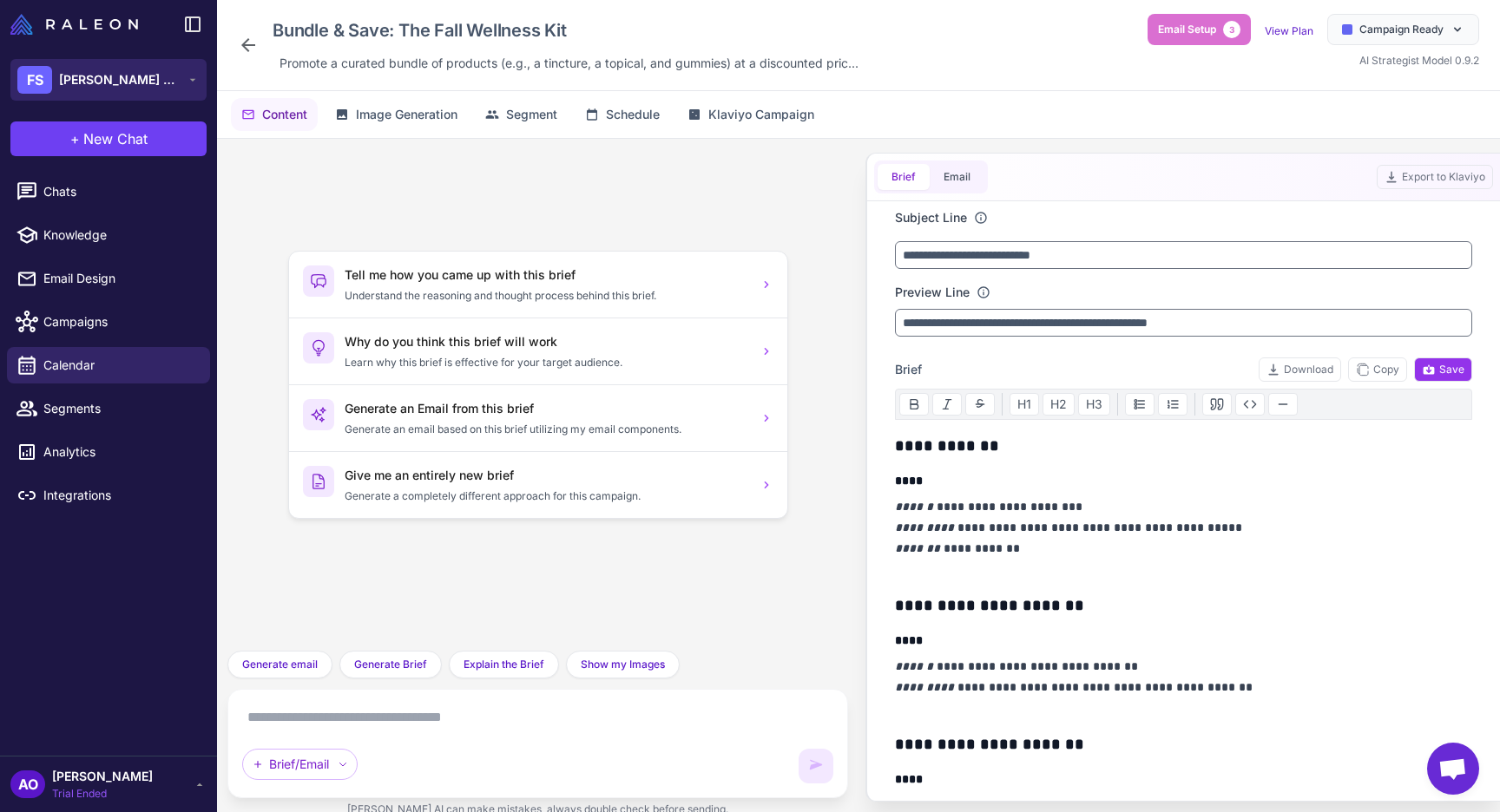
click at [88, 68] on div "FS Flora Sophia Botanicals" at bounding box center [98, 80] width 163 height 28
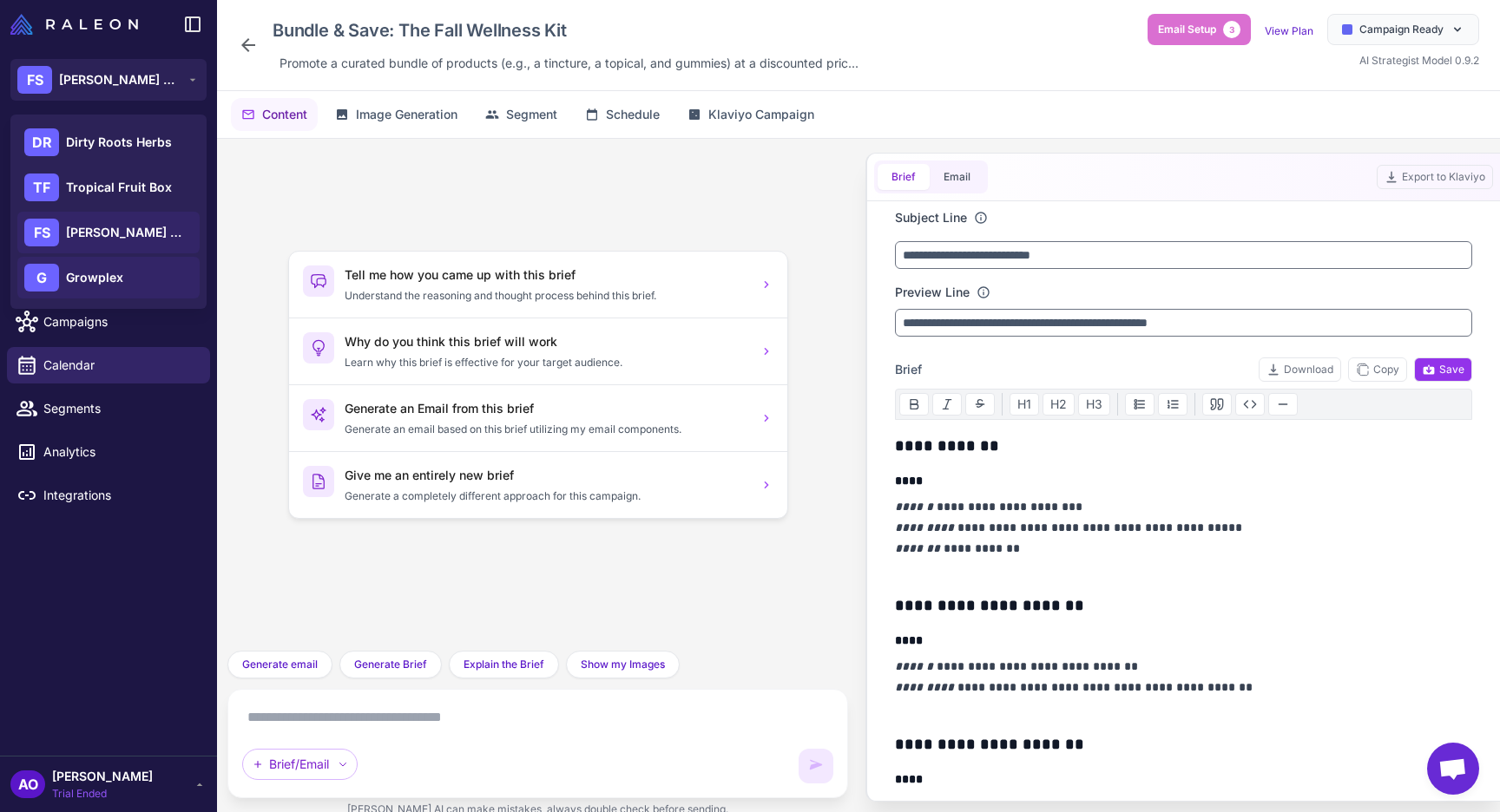
click at [122, 283] on div "G Growplex" at bounding box center [108, 278] width 182 height 42
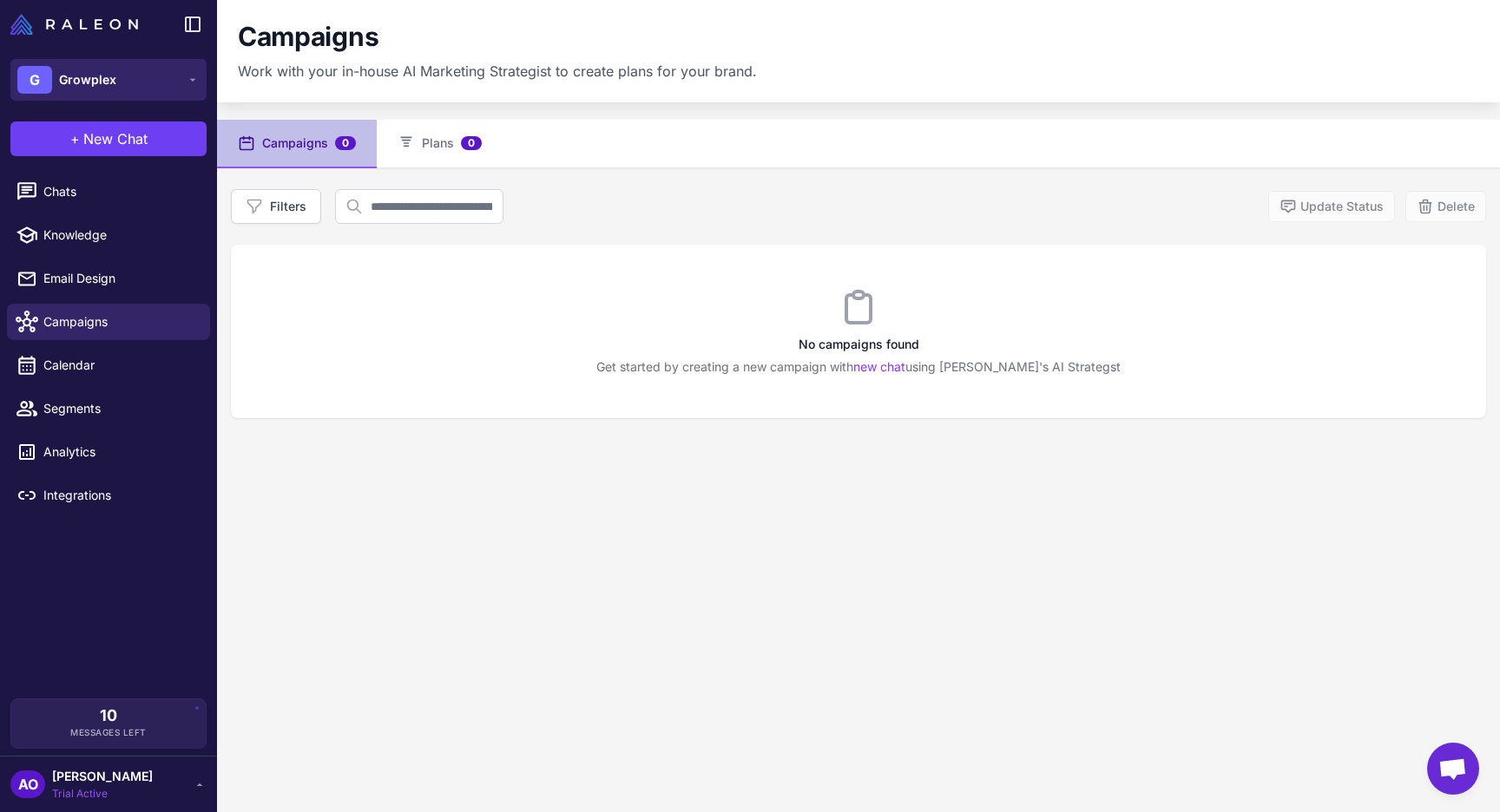
click at [127, 84] on button "G Growplex" at bounding box center [109, 80] width 197 height 42
